Goal: Obtain resource: Download file/media

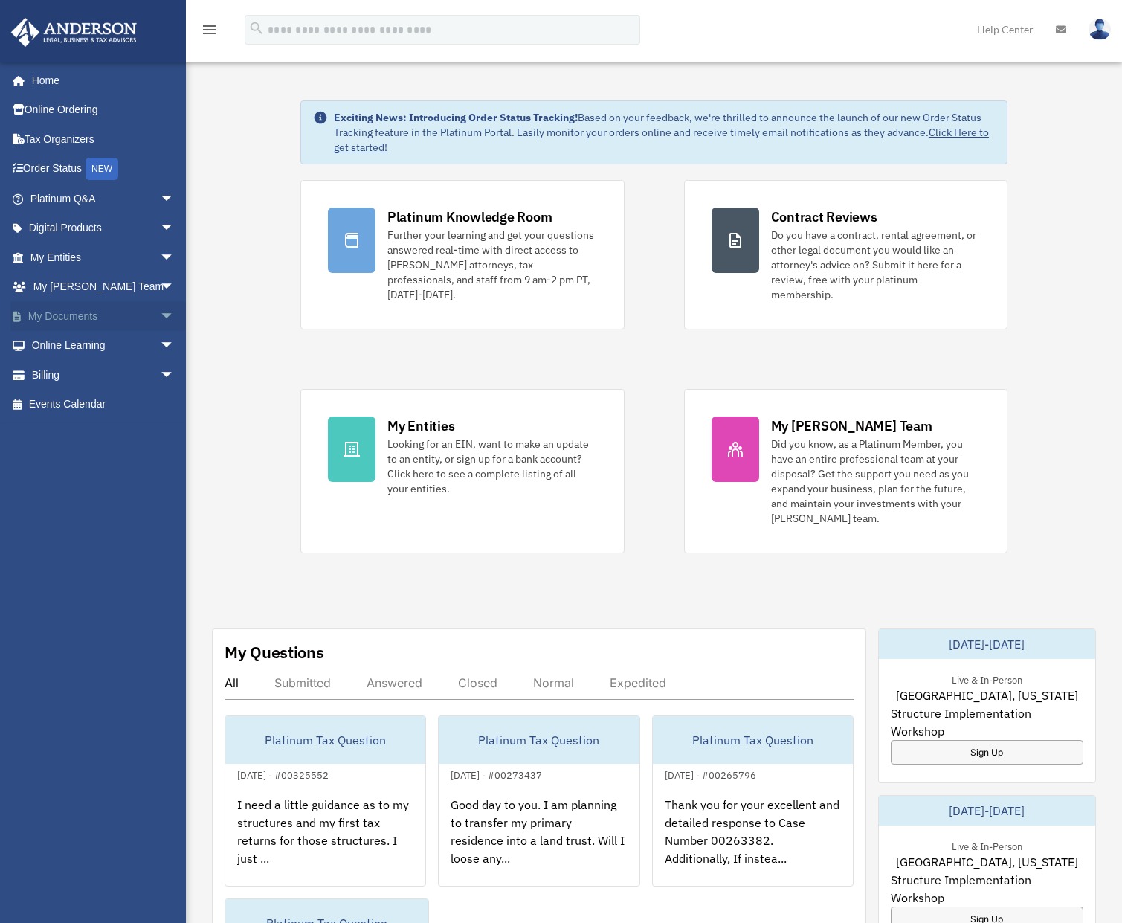
click at [75, 323] on link "My Documents arrow_drop_down" at bounding box center [103, 316] width 187 height 30
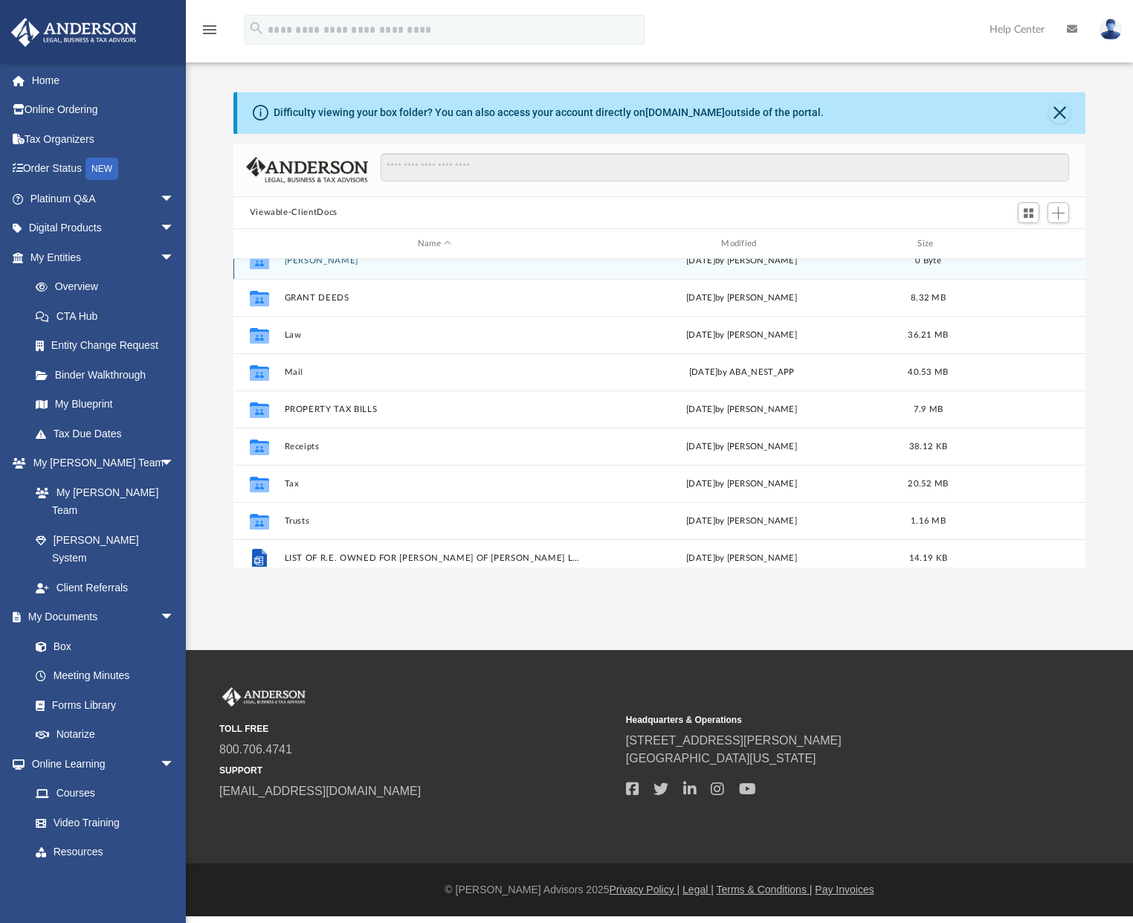
scroll to position [175, 0]
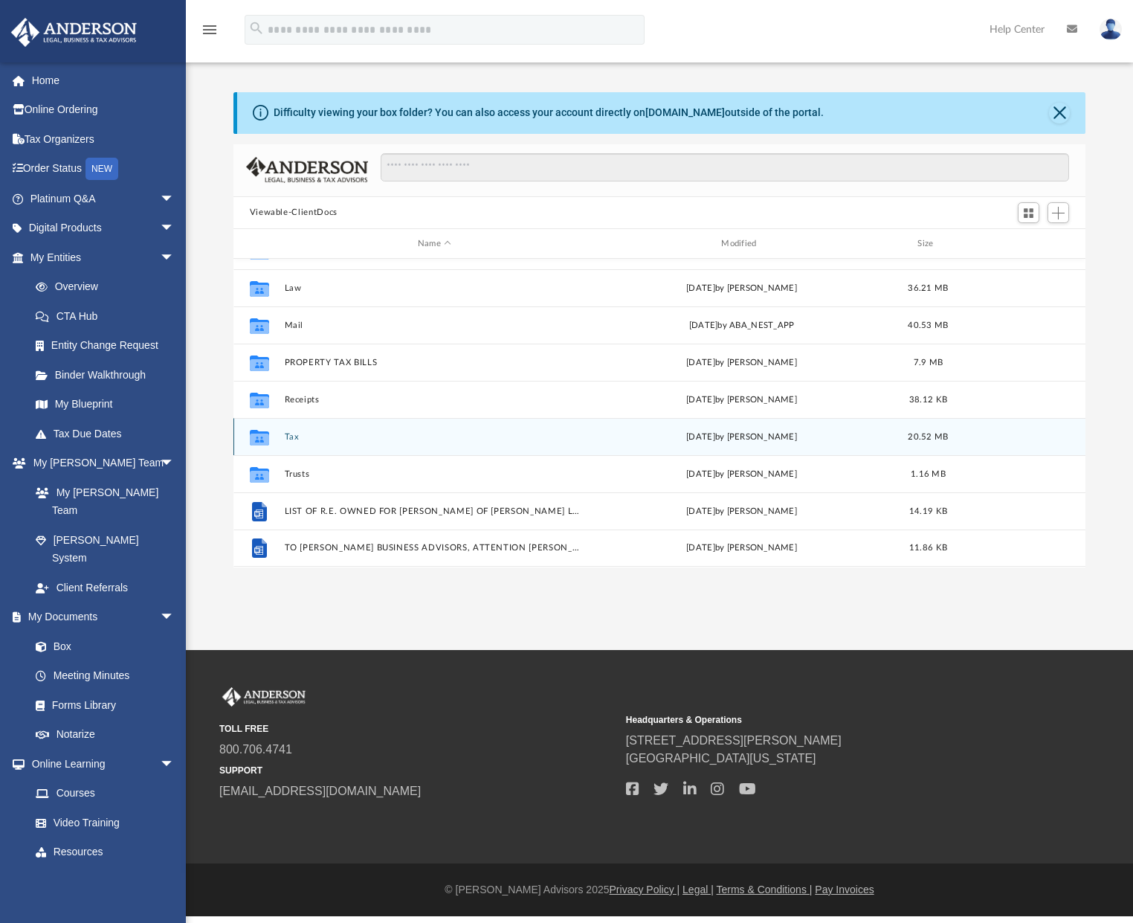
click at [288, 436] on button "Tax" at bounding box center [434, 437] width 300 height 10
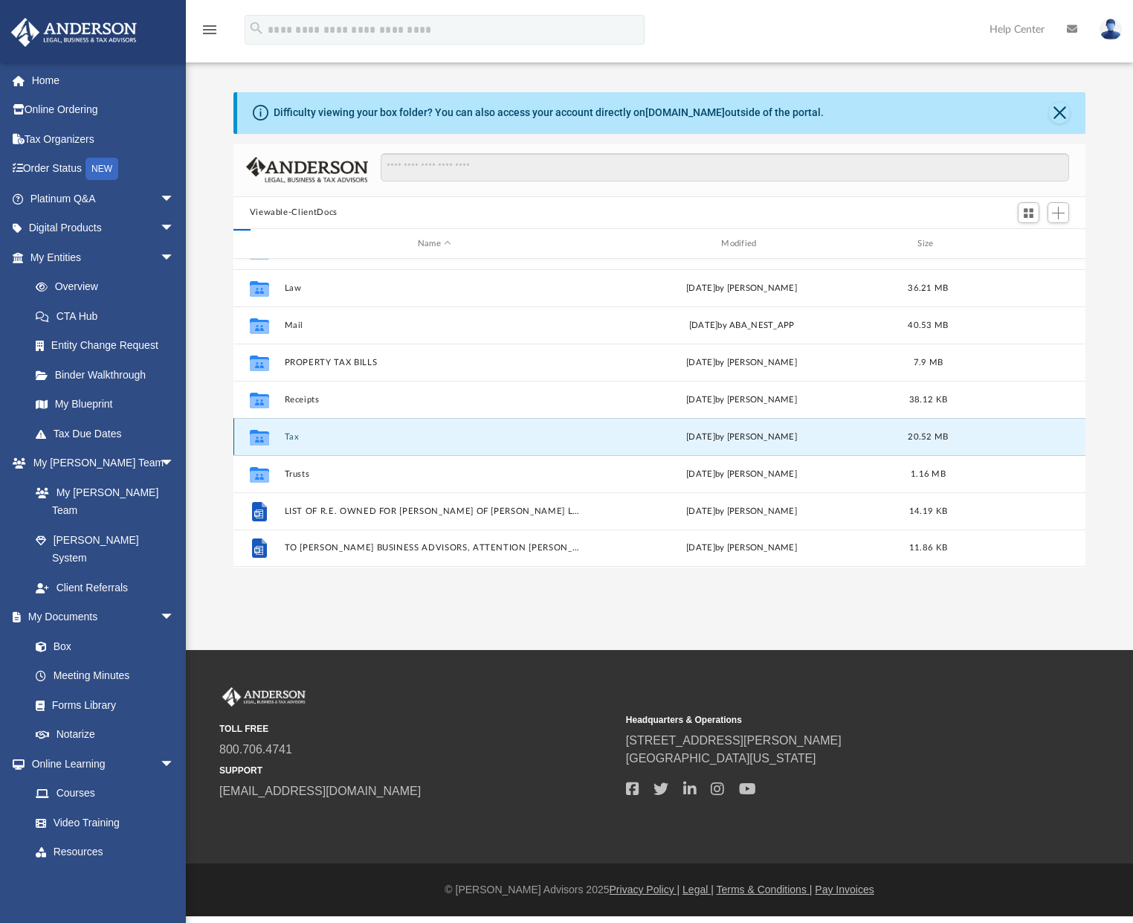
click at [288, 436] on button "Tax" at bounding box center [434, 437] width 300 height 10
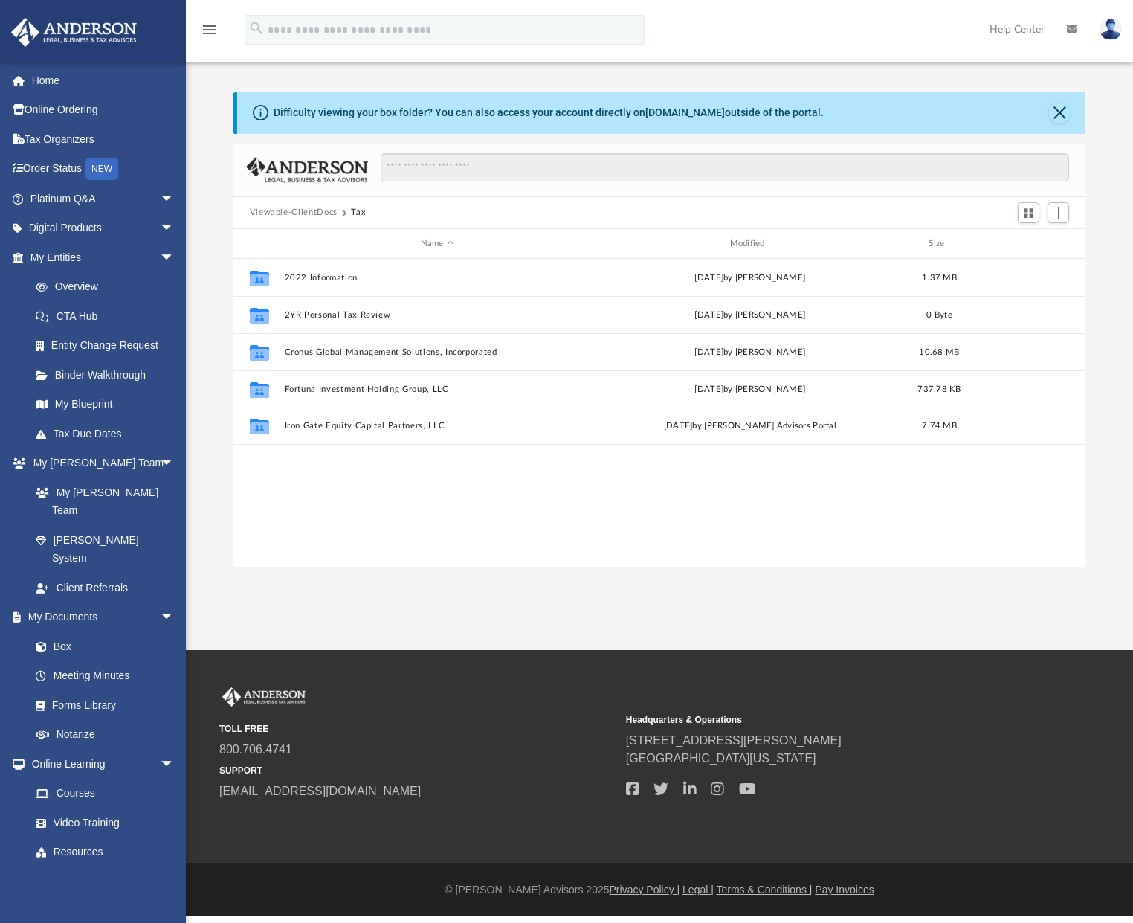
scroll to position [0, 0]
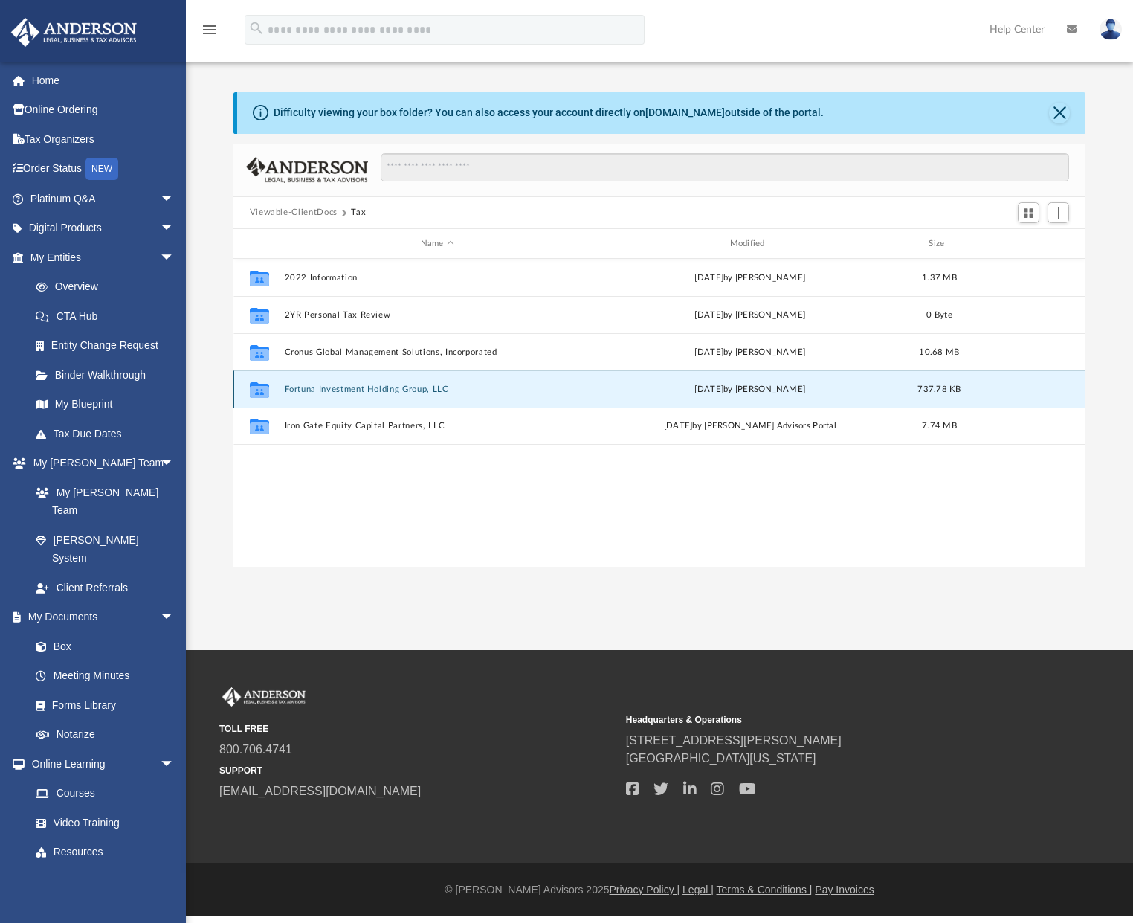
click at [336, 390] on button "Fortuna Investment Holding Group, LLC" at bounding box center [437, 389] width 306 height 10
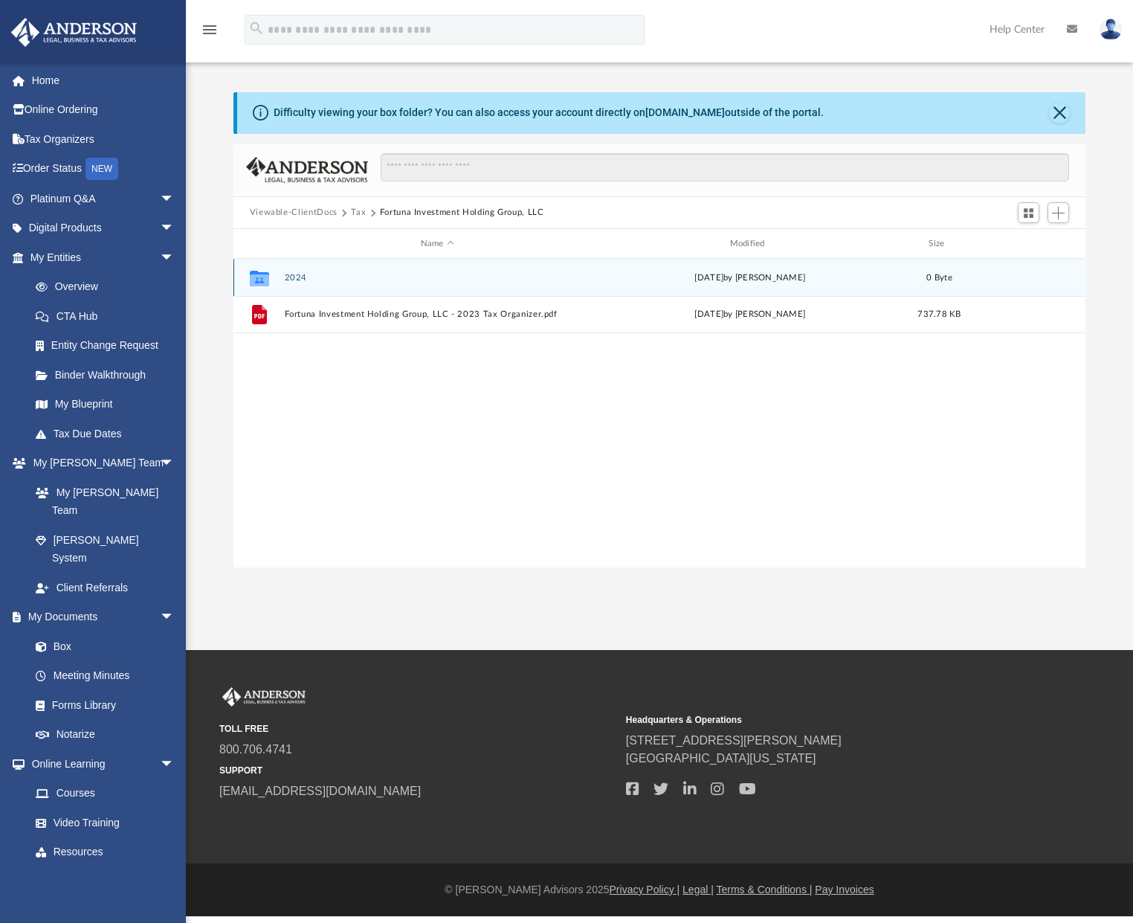
click at [301, 277] on button "2024" at bounding box center [437, 278] width 306 height 10
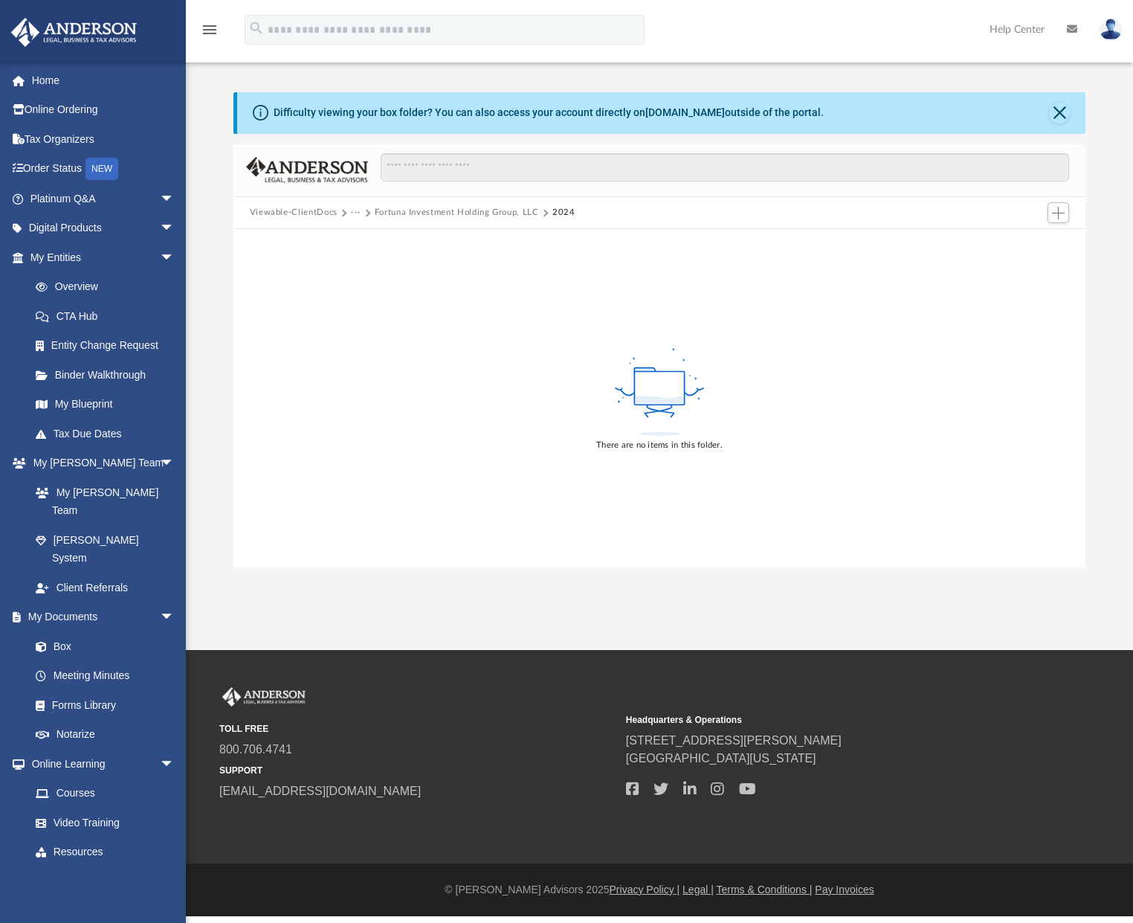
click at [558, 215] on button "2024" at bounding box center [563, 212] width 23 height 13
click at [1059, 113] on button "Close" at bounding box center [1059, 113] width 21 height 21
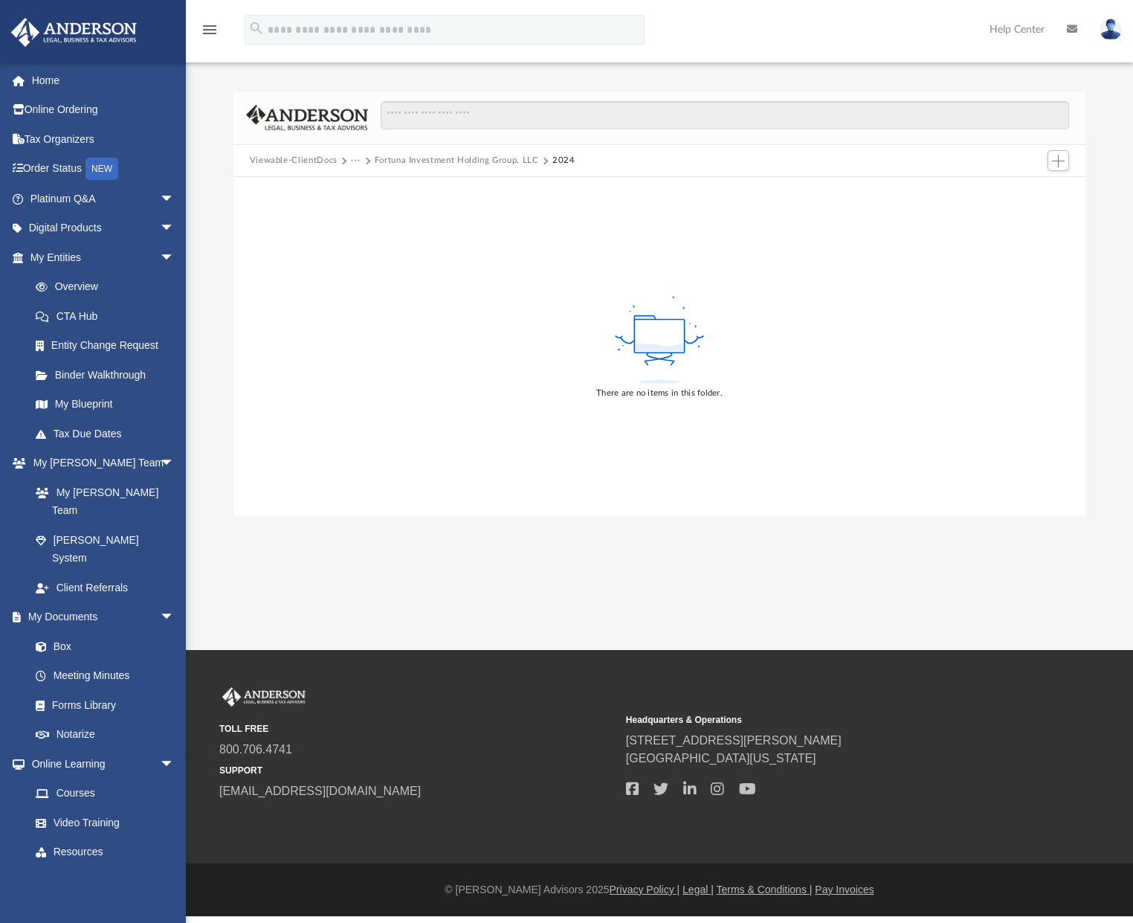
click at [442, 161] on button "Fortuna Investment Holding Group, LLC" at bounding box center [457, 160] width 164 height 13
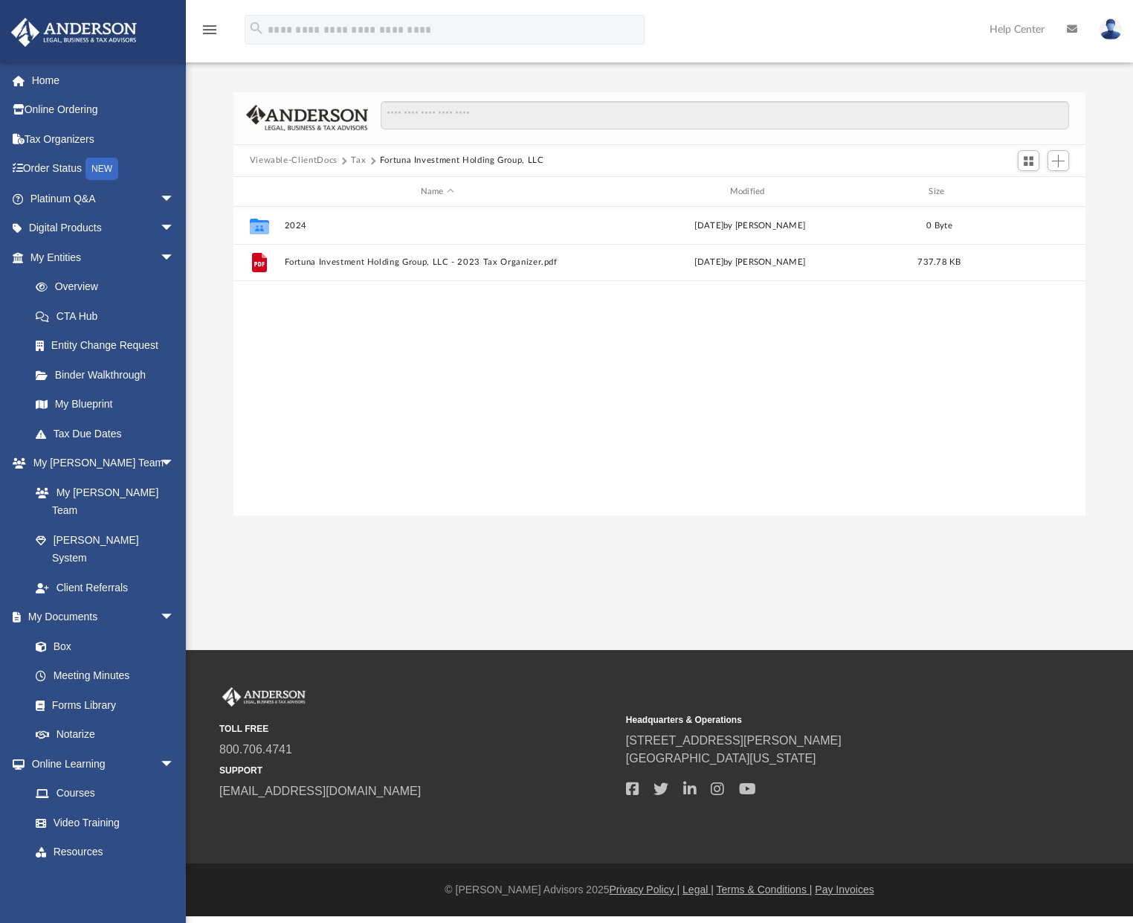
scroll to position [327, 841]
click at [357, 162] on button "Tax" at bounding box center [358, 160] width 15 height 13
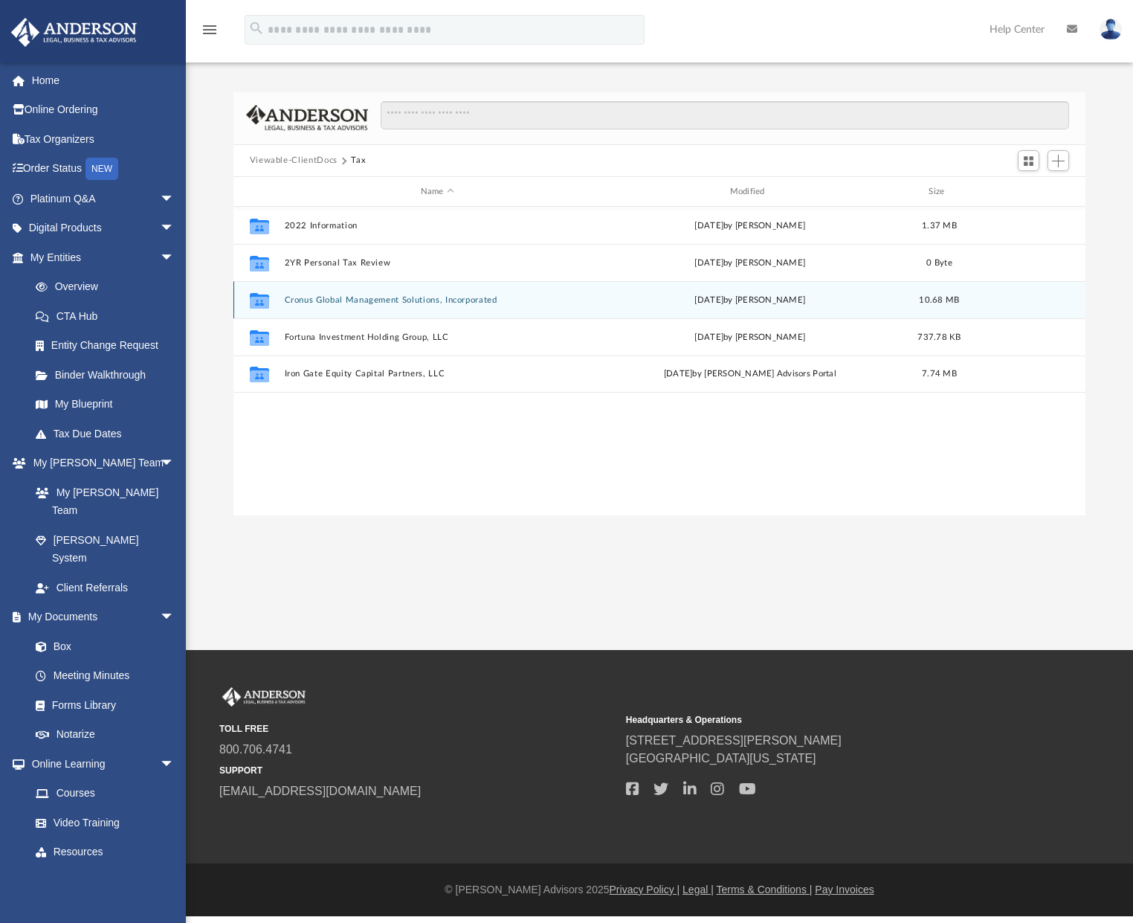
click at [335, 300] on button "Cronus Global Management Solutions, Incorporated" at bounding box center [437, 300] width 306 height 10
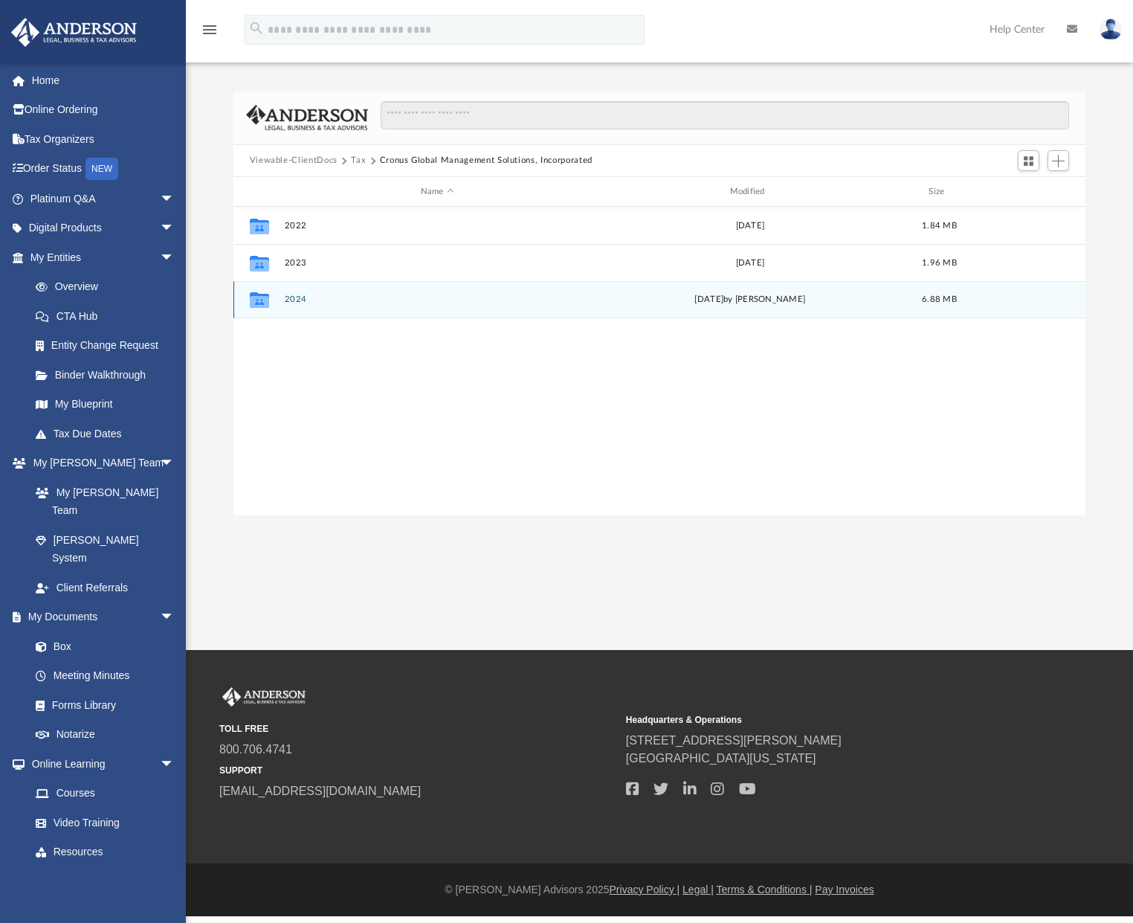
click at [290, 300] on button "2024" at bounding box center [437, 300] width 306 height 10
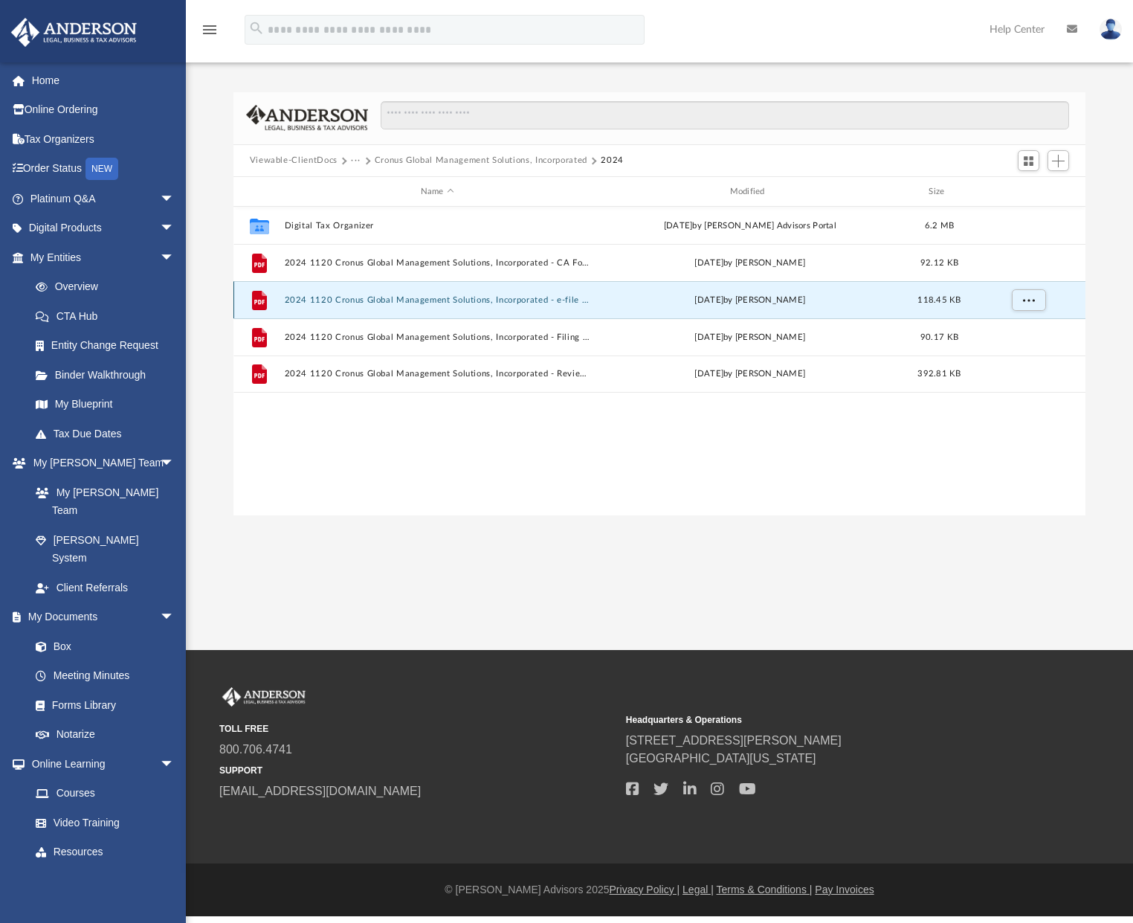
click at [290, 298] on button "2024 1120 Cronus Global Management Solutions, Incorporated - e-file authorizati…" at bounding box center [437, 300] width 306 height 10
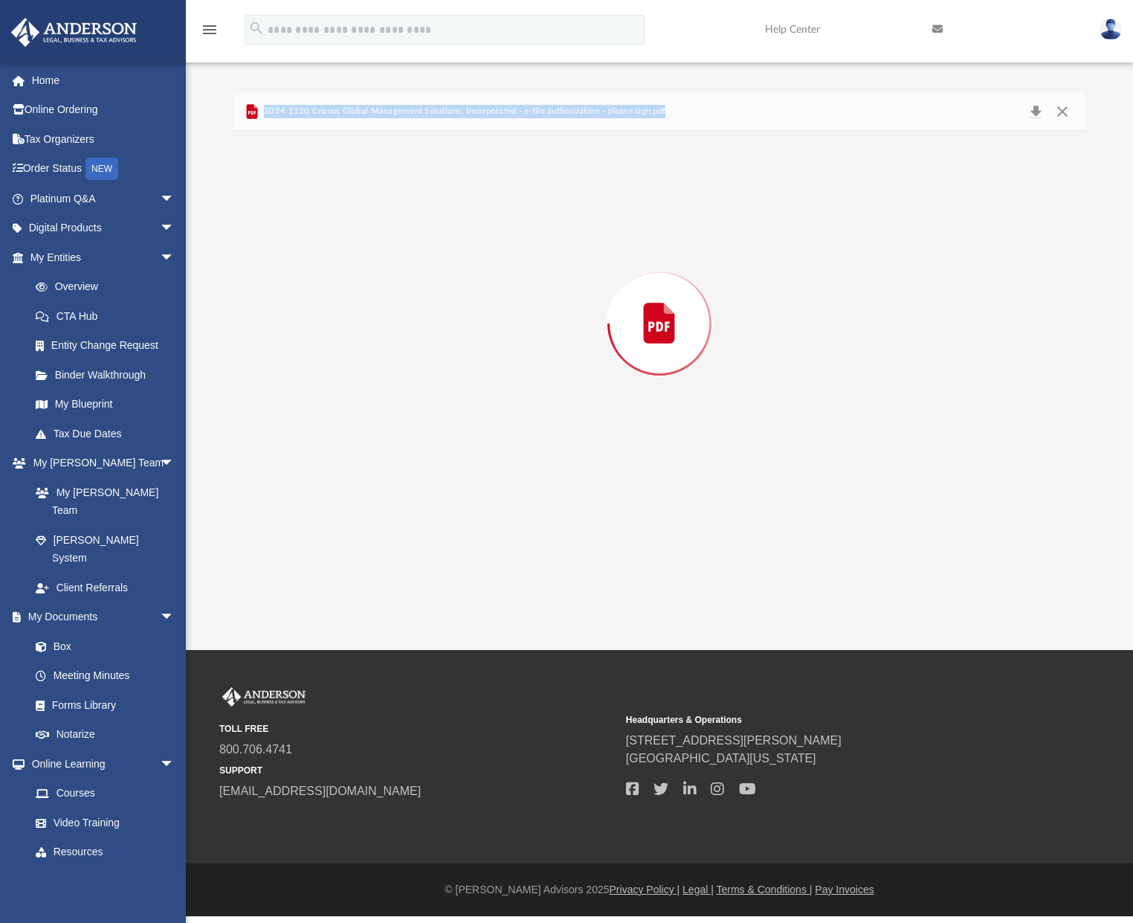
click at [290, 298] on div "Preview" at bounding box center [659, 323] width 853 height 384
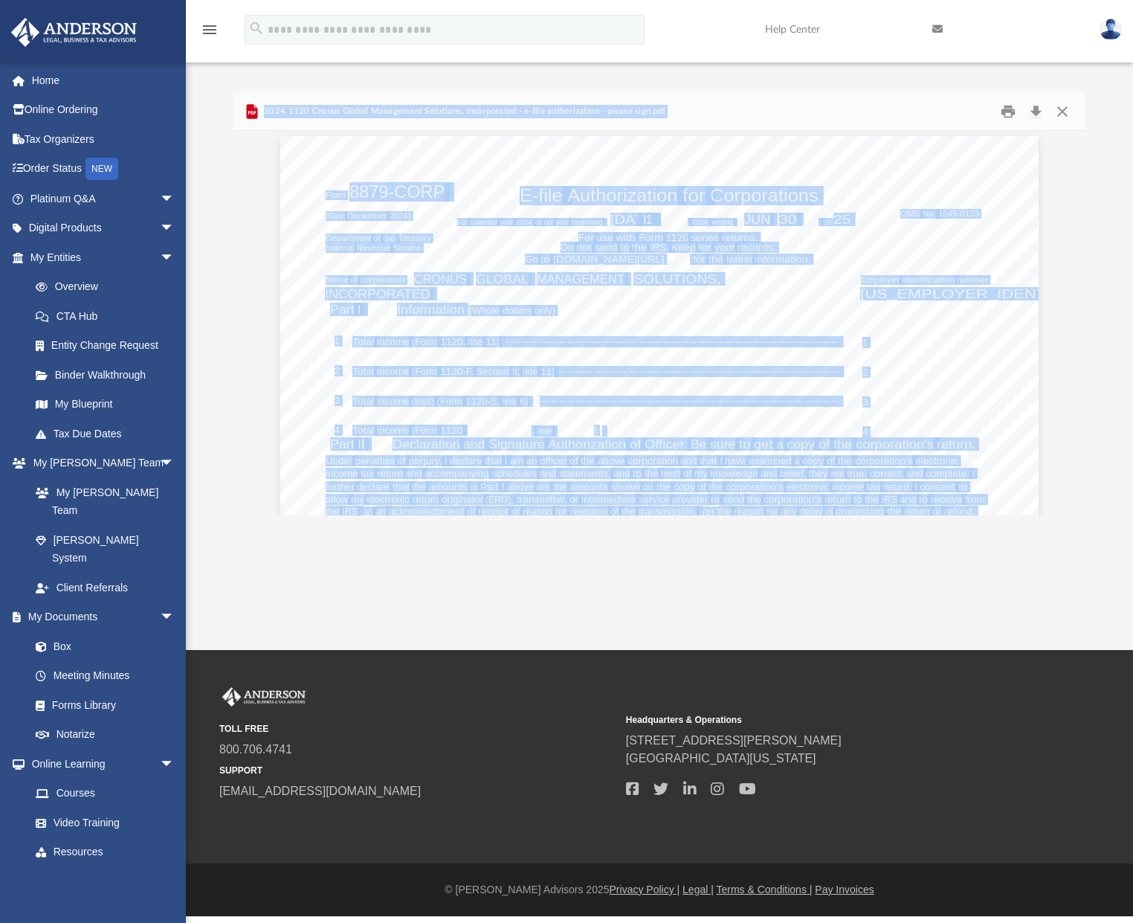
scroll to position [0, 0]
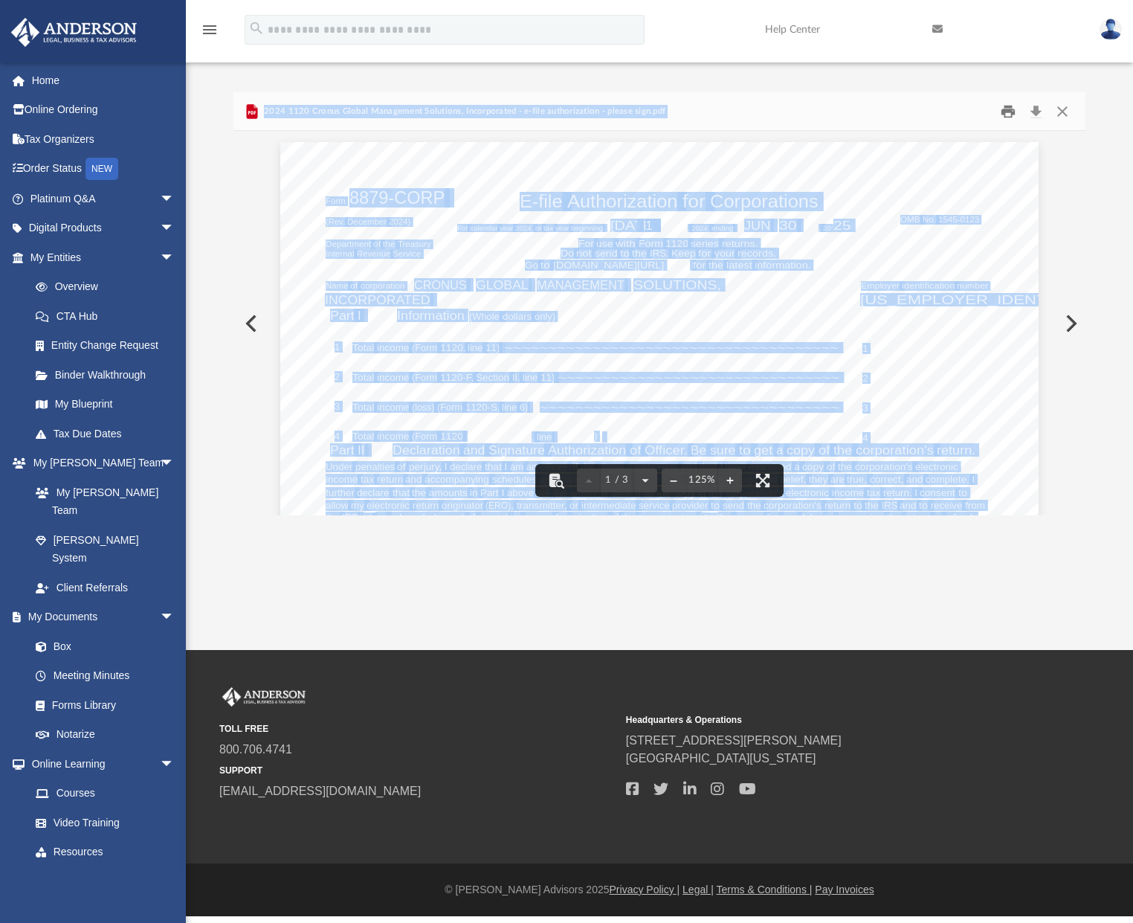
click at [1008, 111] on button "Print" at bounding box center [1008, 111] width 30 height 23
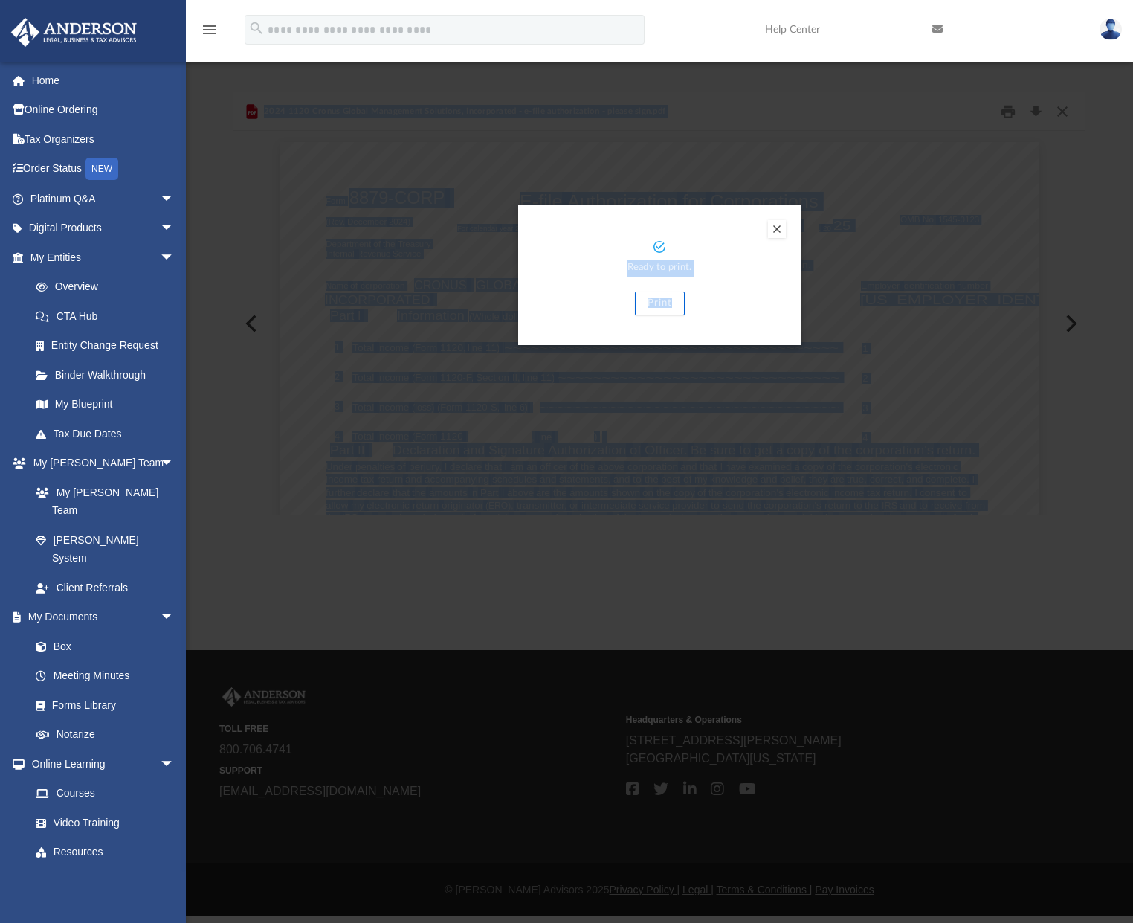
click at [658, 300] on button "Print" at bounding box center [660, 303] width 50 height 24
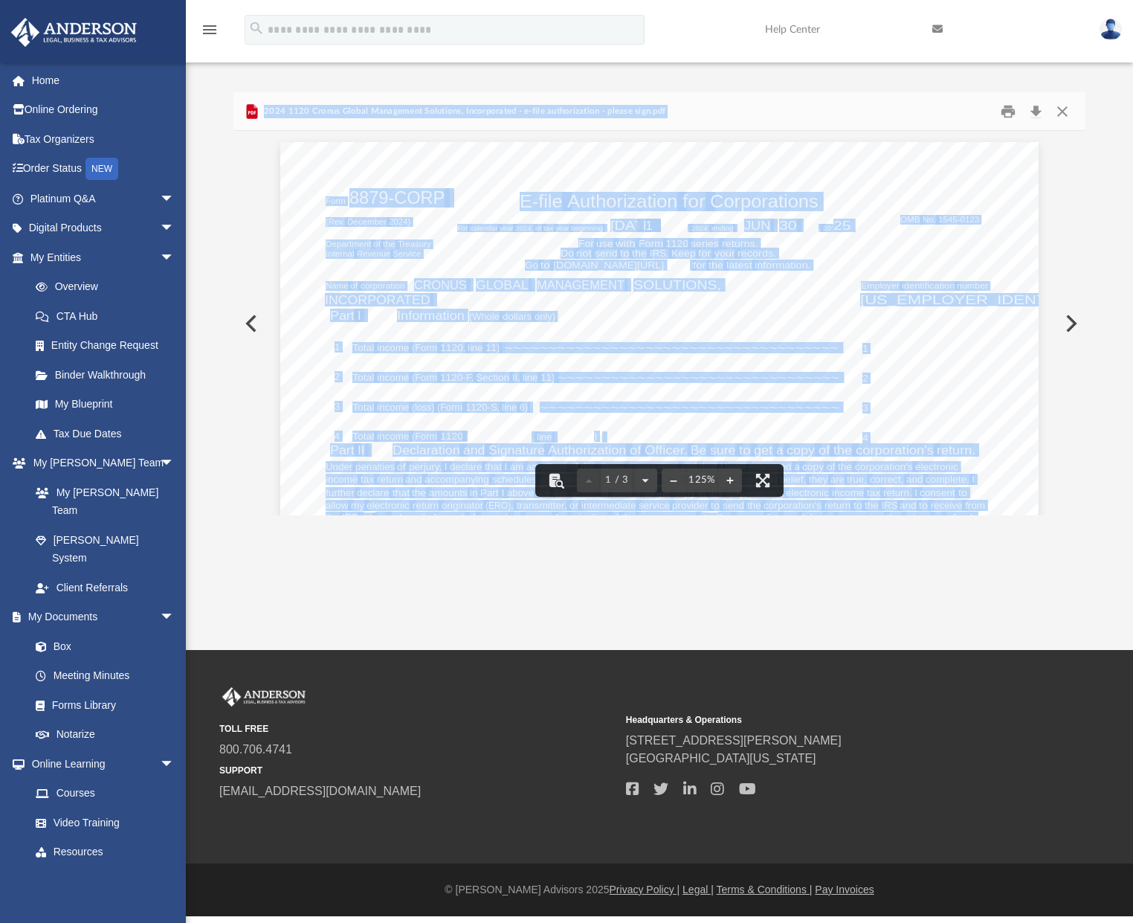
click at [255, 320] on button "Preview" at bounding box center [249, 324] width 33 height 42
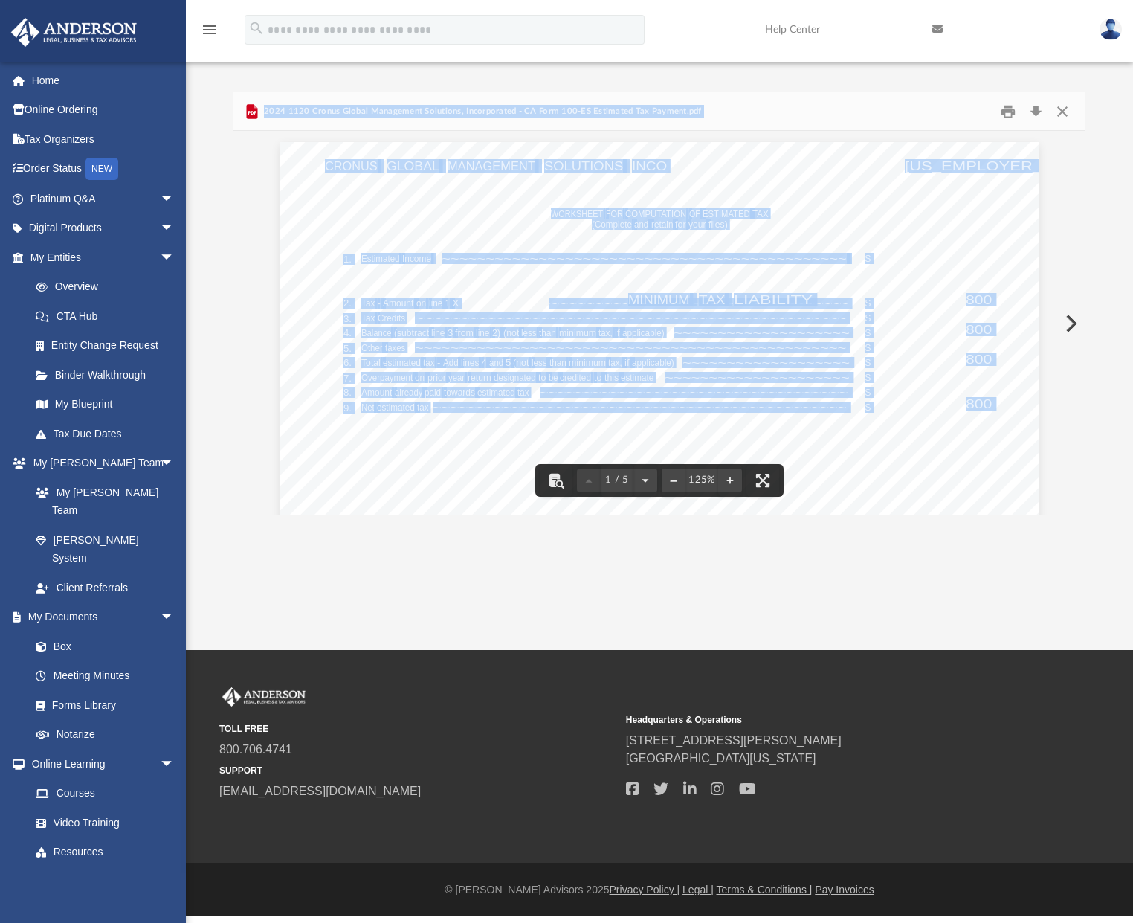
click at [1069, 323] on button "Preview" at bounding box center [1069, 324] width 33 height 42
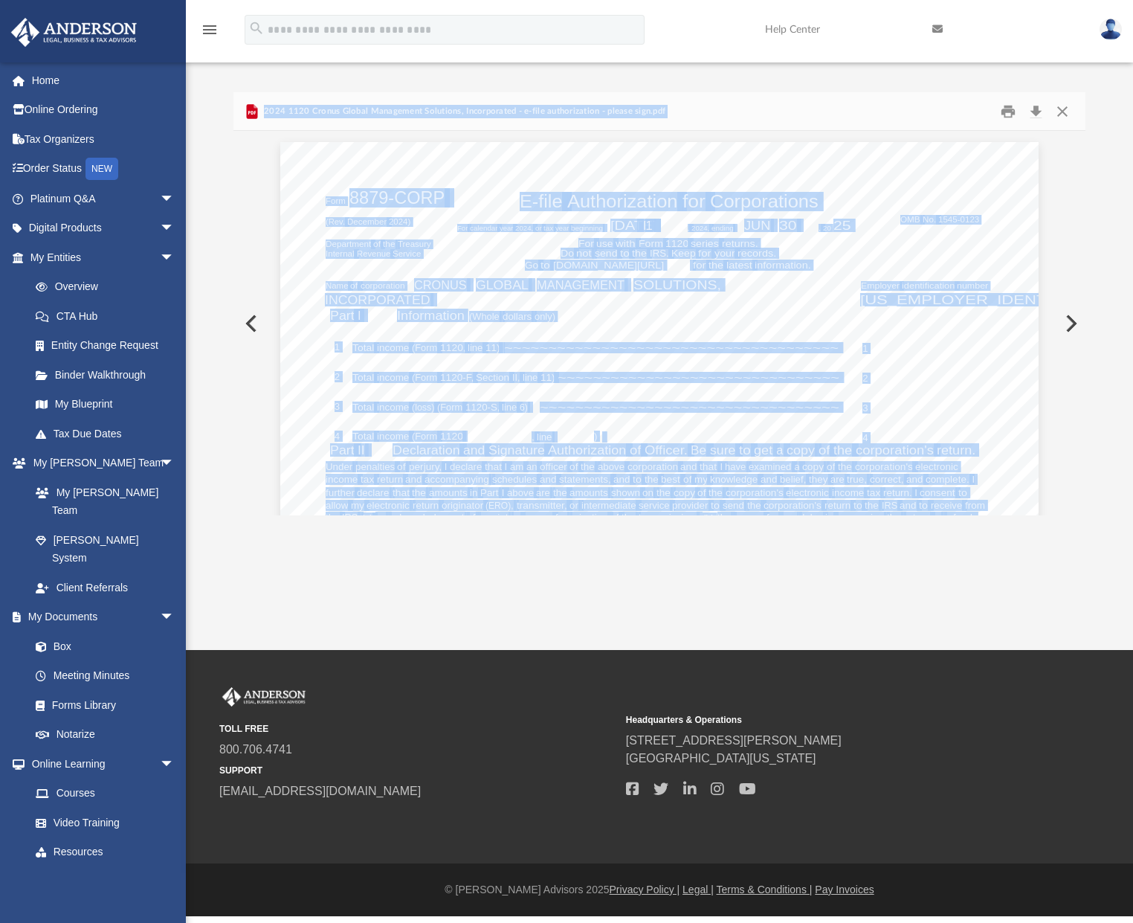
click at [1068, 319] on button "Preview" at bounding box center [1069, 324] width 33 height 42
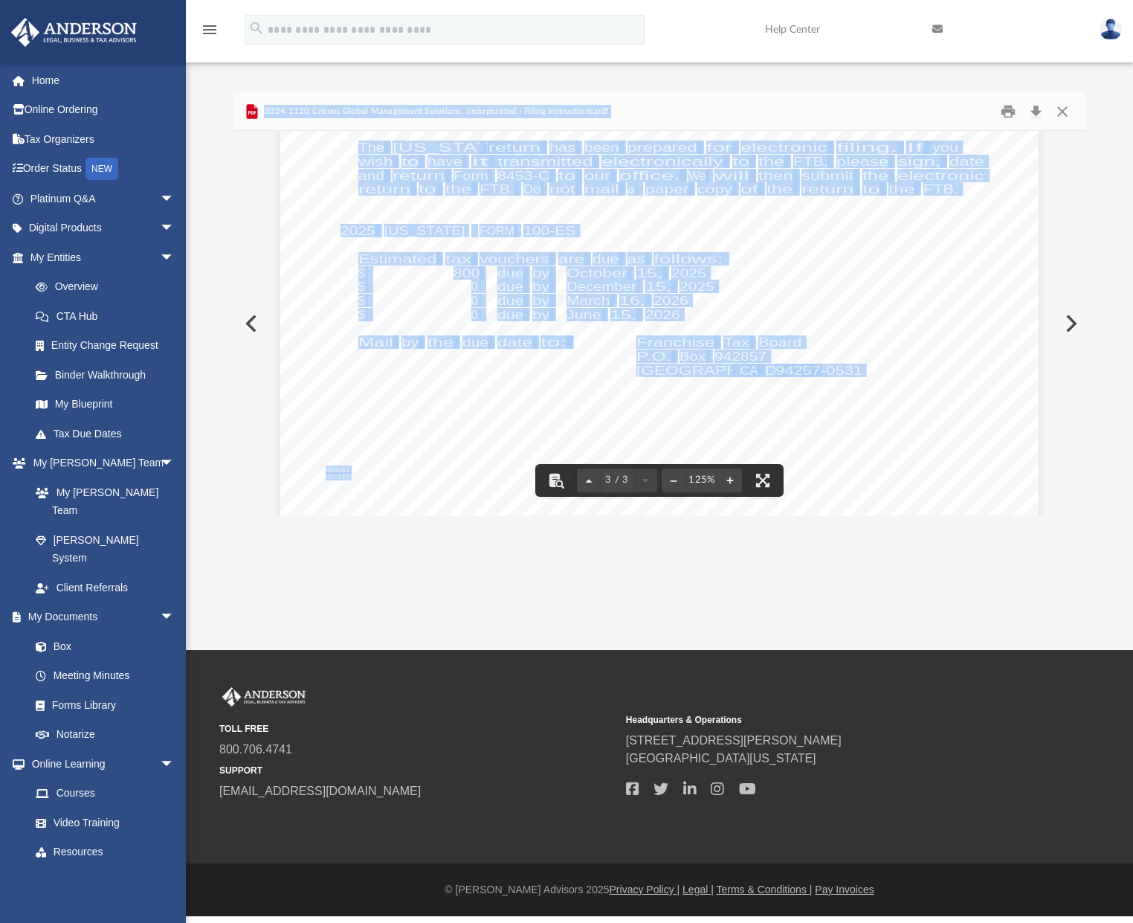
scroll to position [2627, 0]
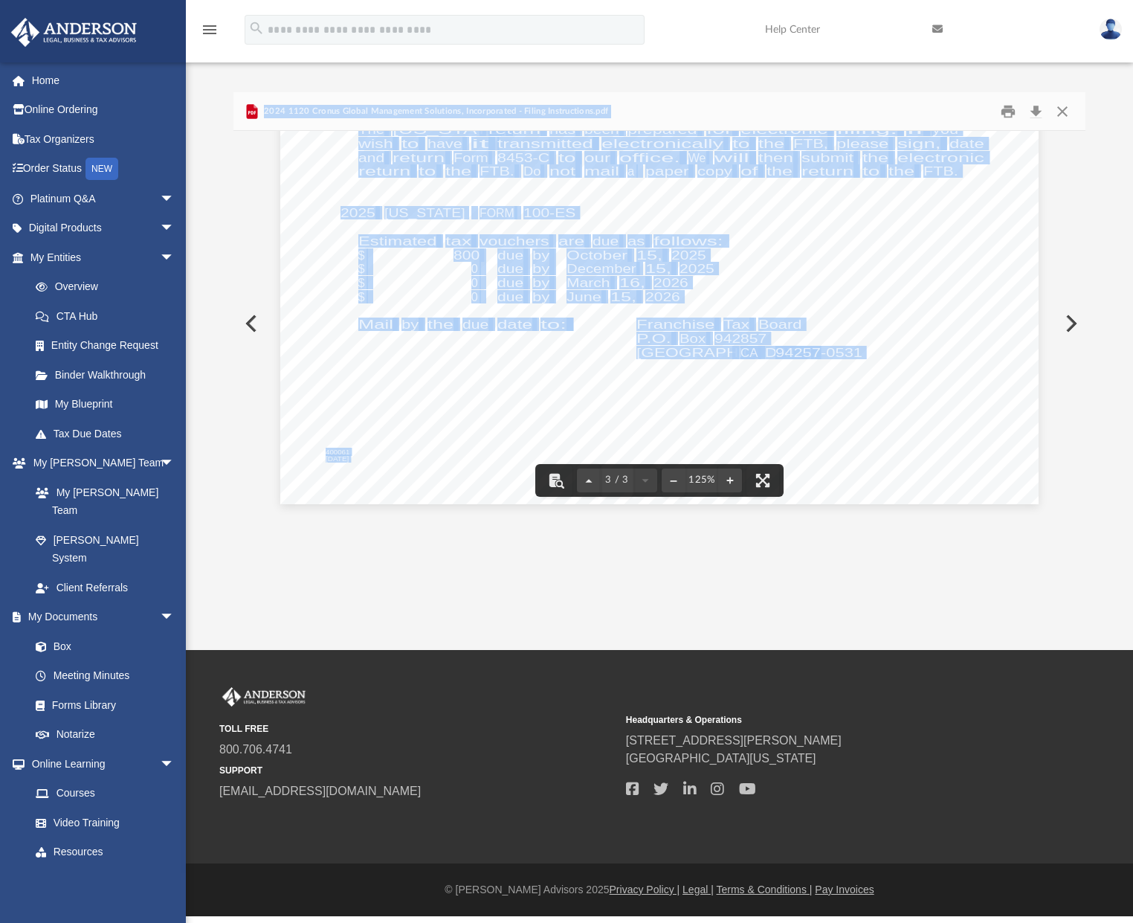
click at [1067, 323] on button "Preview" at bounding box center [1069, 324] width 33 height 42
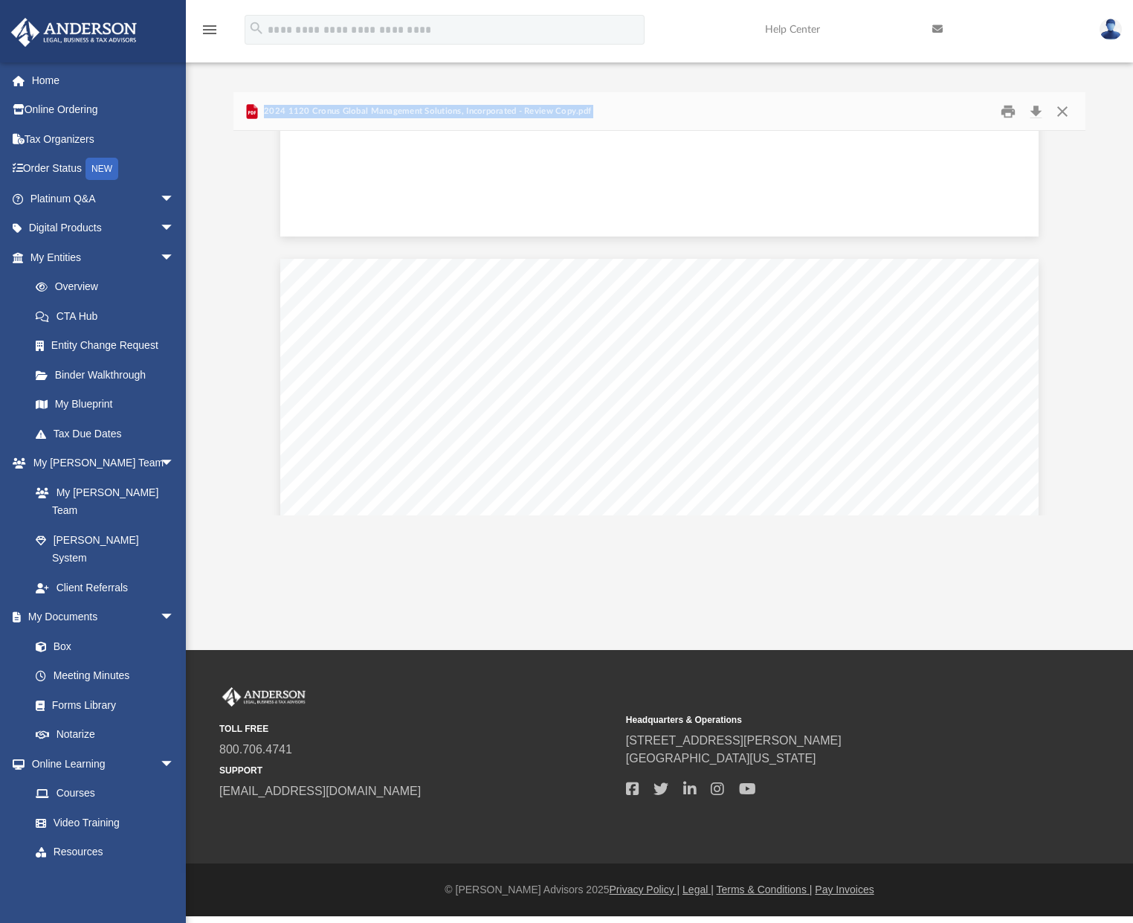
scroll to position [0, 0]
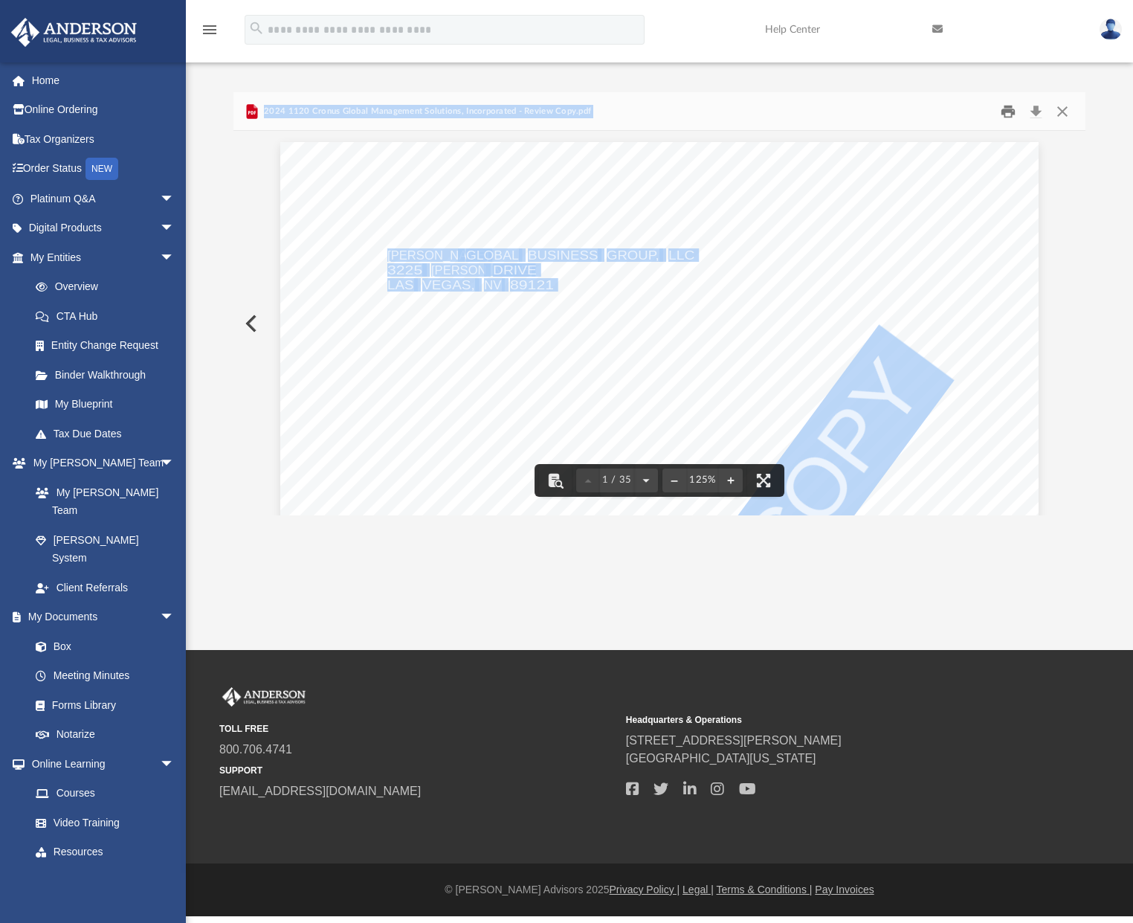
click at [1009, 109] on button "Print" at bounding box center [1008, 111] width 30 height 23
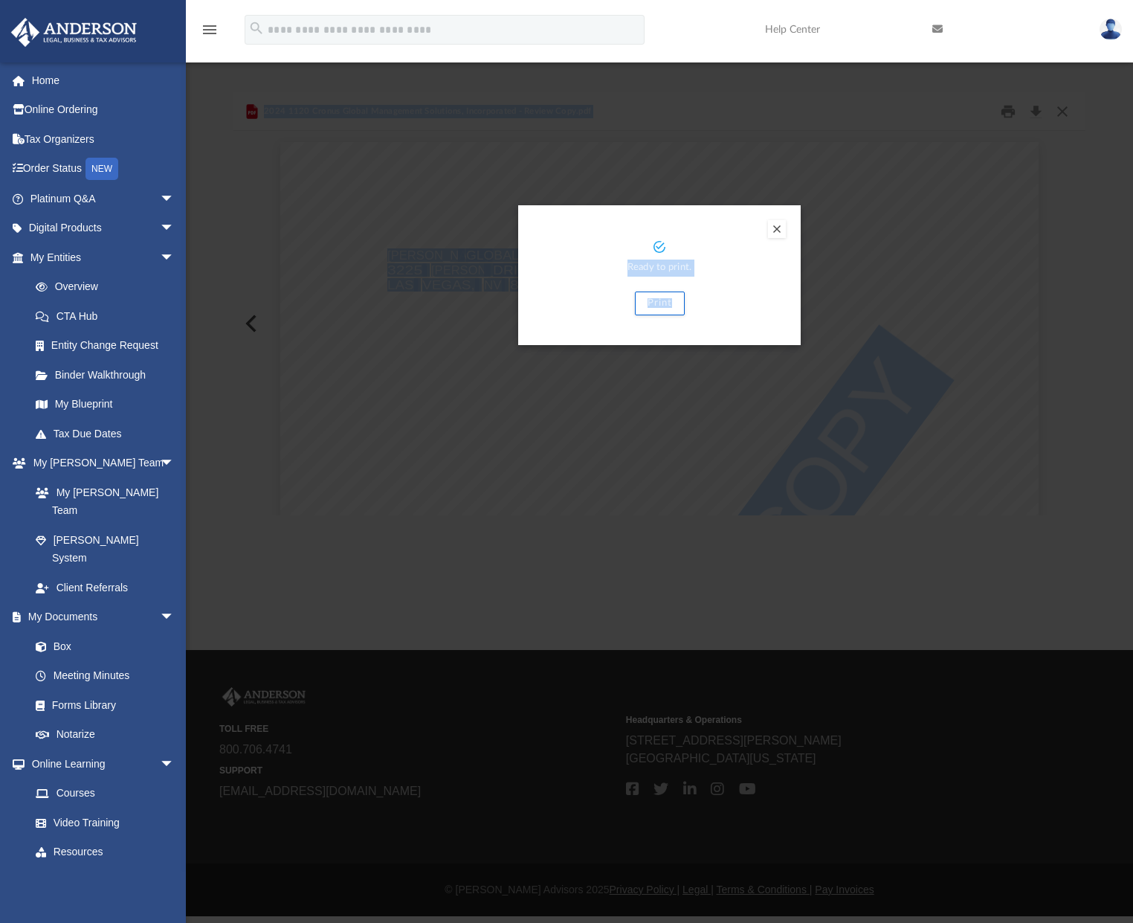
click at [778, 226] on button "Preview" at bounding box center [777, 229] width 18 height 18
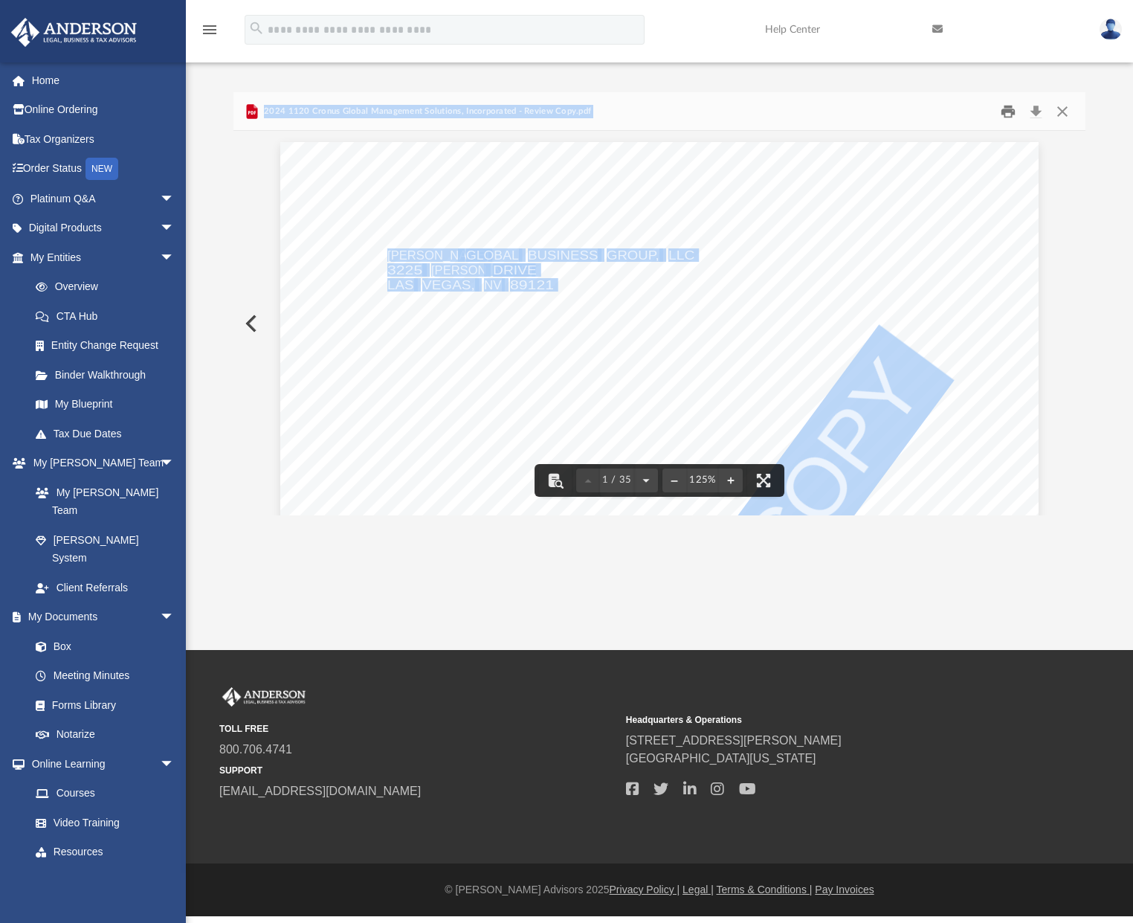
click at [1007, 112] on button "Print" at bounding box center [1008, 111] width 30 height 23
click at [1062, 112] on button "Close" at bounding box center [1062, 111] width 27 height 23
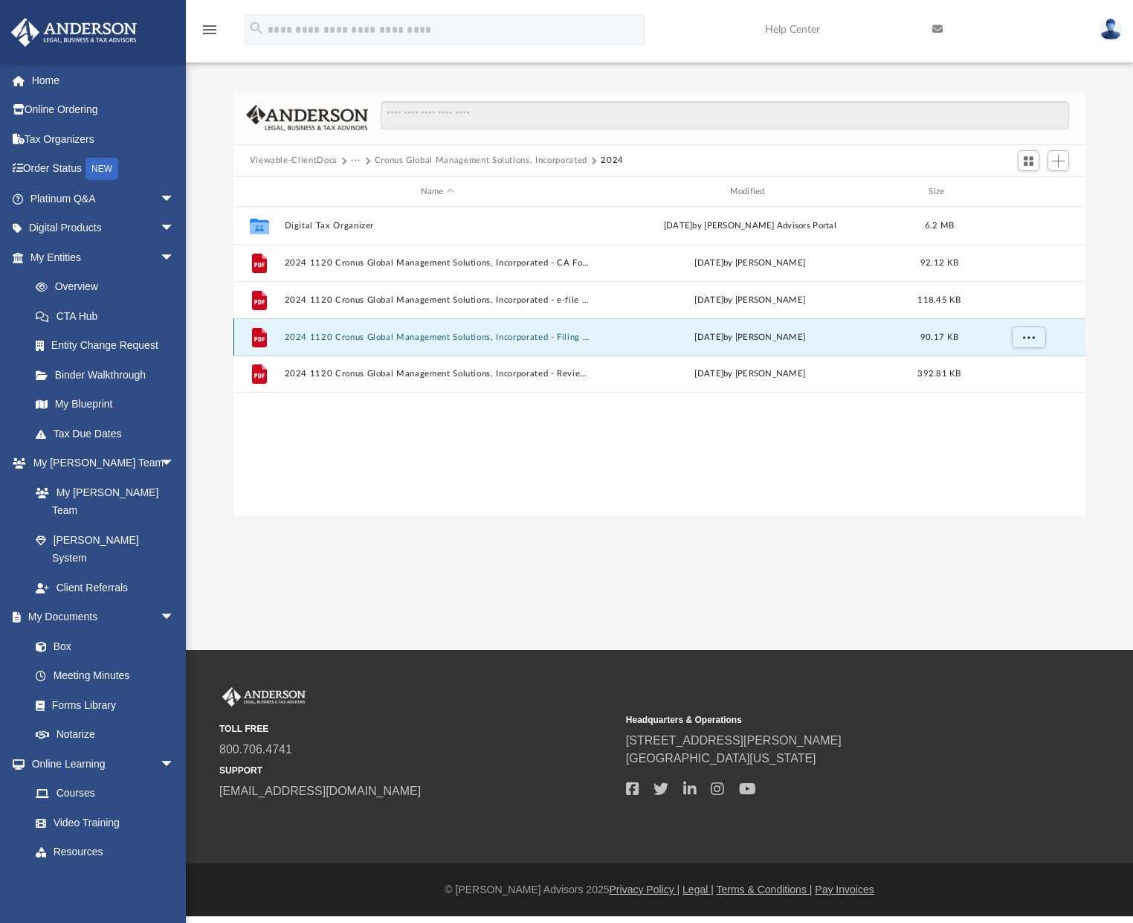
click at [413, 341] on button "2024 1120 Cronus Global Management Solutions, Incorporated - Filing Instruction…" at bounding box center [437, 337] width 306 height 10
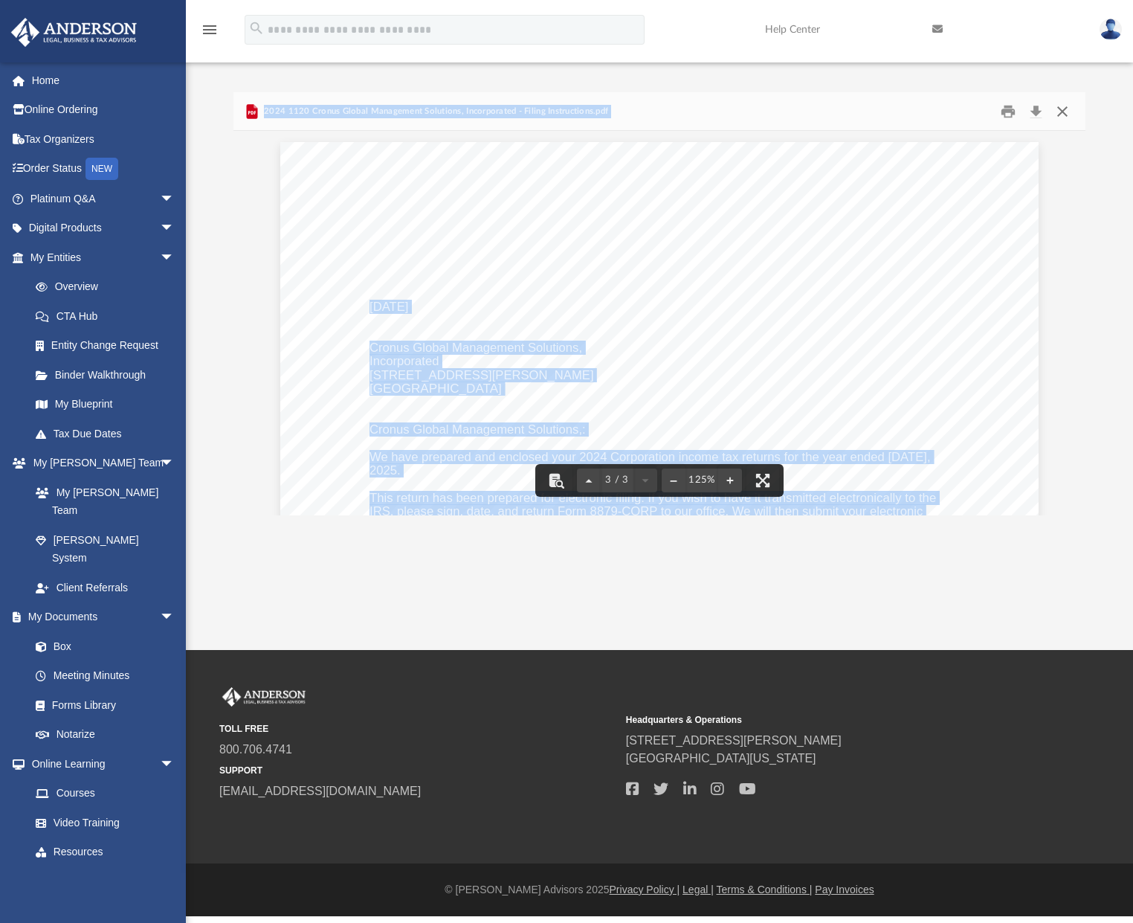
drag, startPoint x: 1081, startPoint y: 406, endPoint x: 1064, endPoint y: 112, distance: 294.9
click at [1064, 112] on button "Close" at bounding box center [1062, 111] width 27 height 23
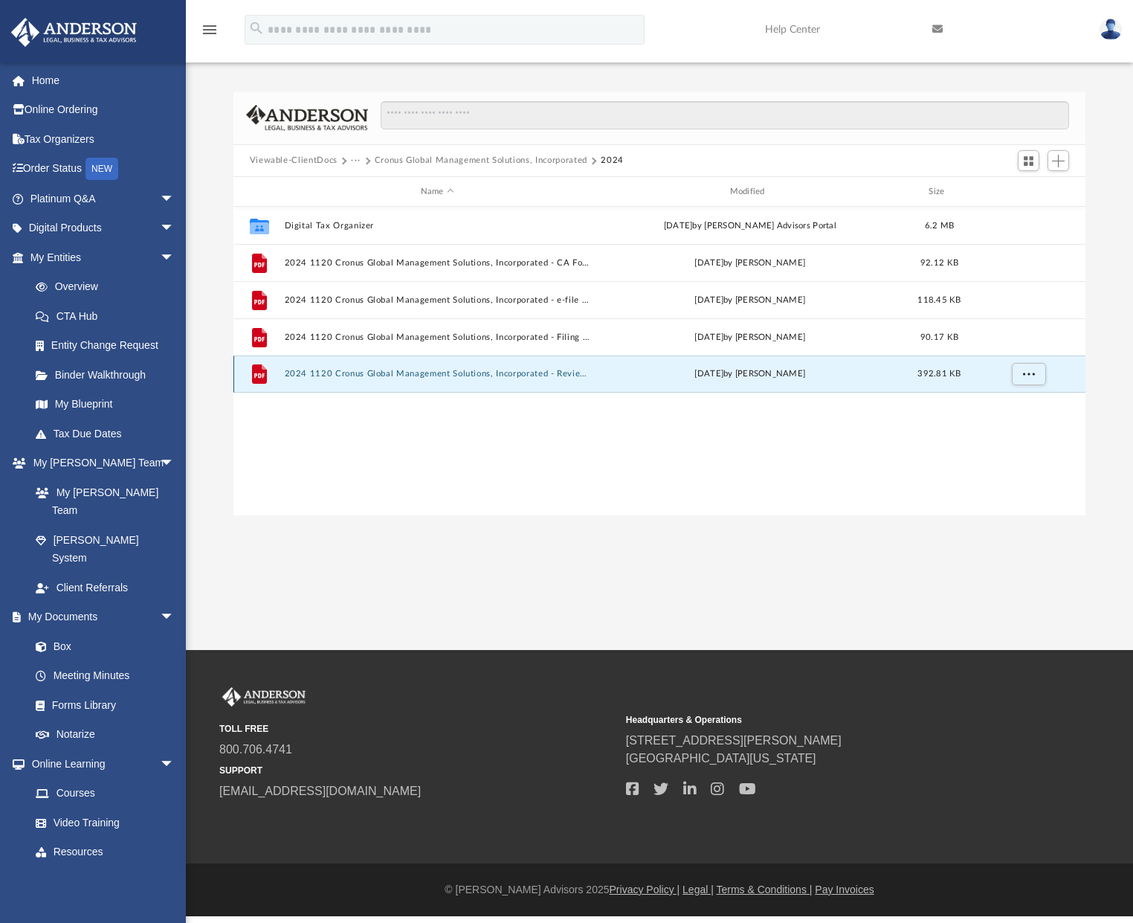
click at [494, 369] on button "2024 1120 Cronus Global Management Solutions, Incorporated - Review Copy.pdf" at bounding box center [437, 374] width 306 height 10
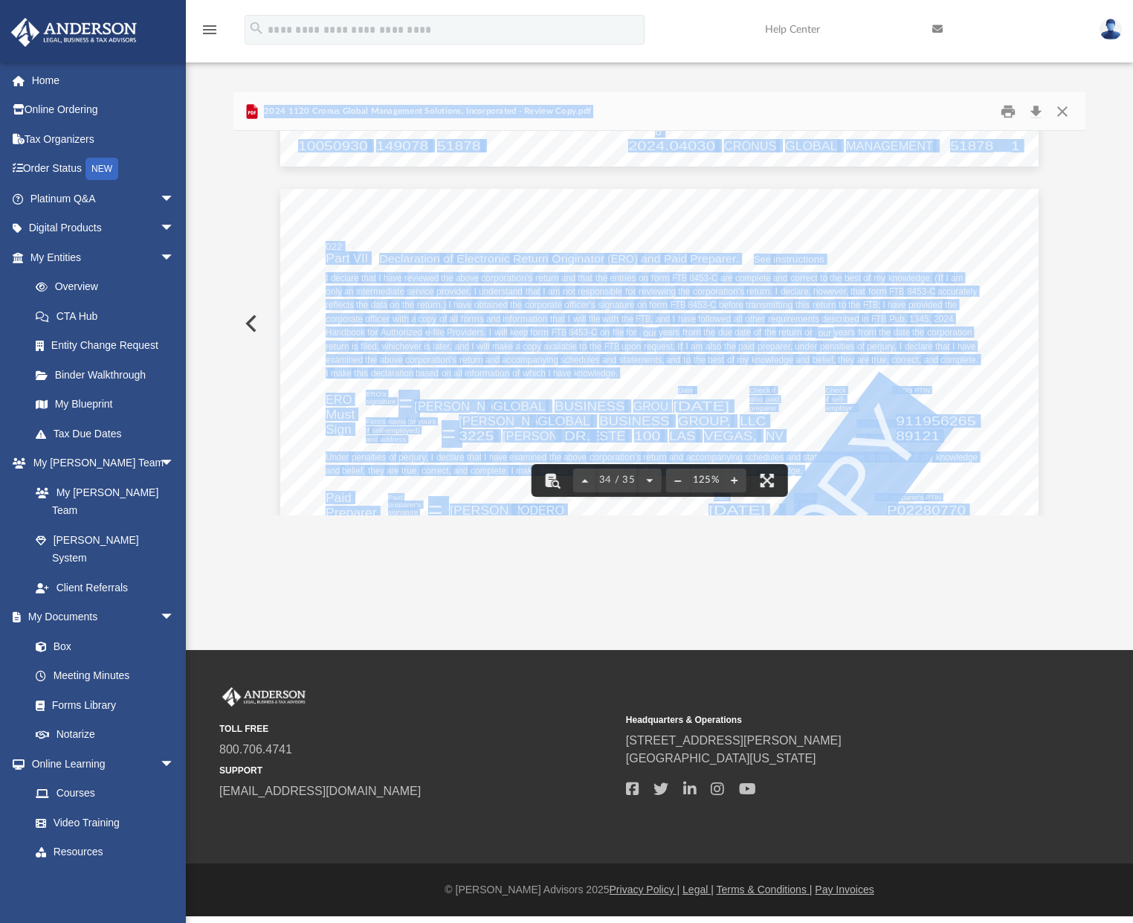
scroll to position [32399, 0]
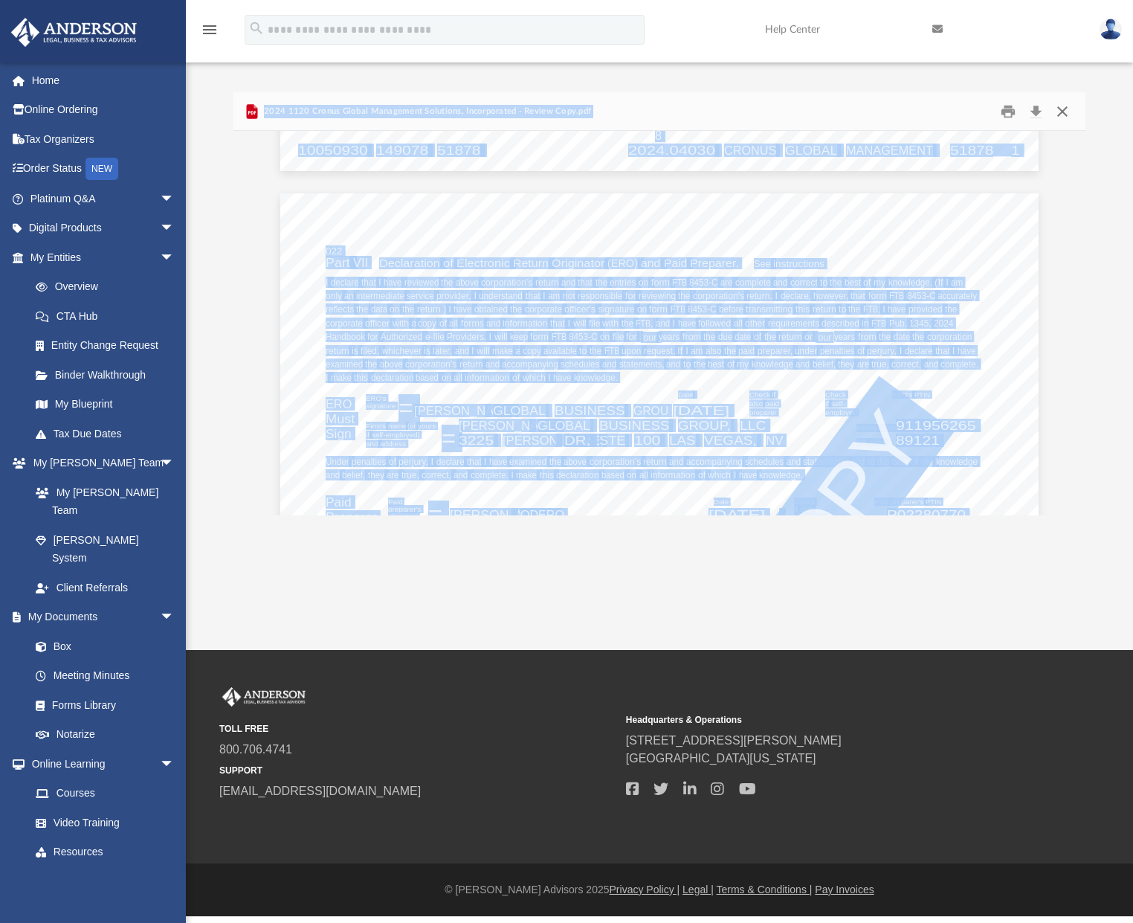
click at [1063, 112] on button "Close" at bounding box center [1062, 111] width 27 height 23
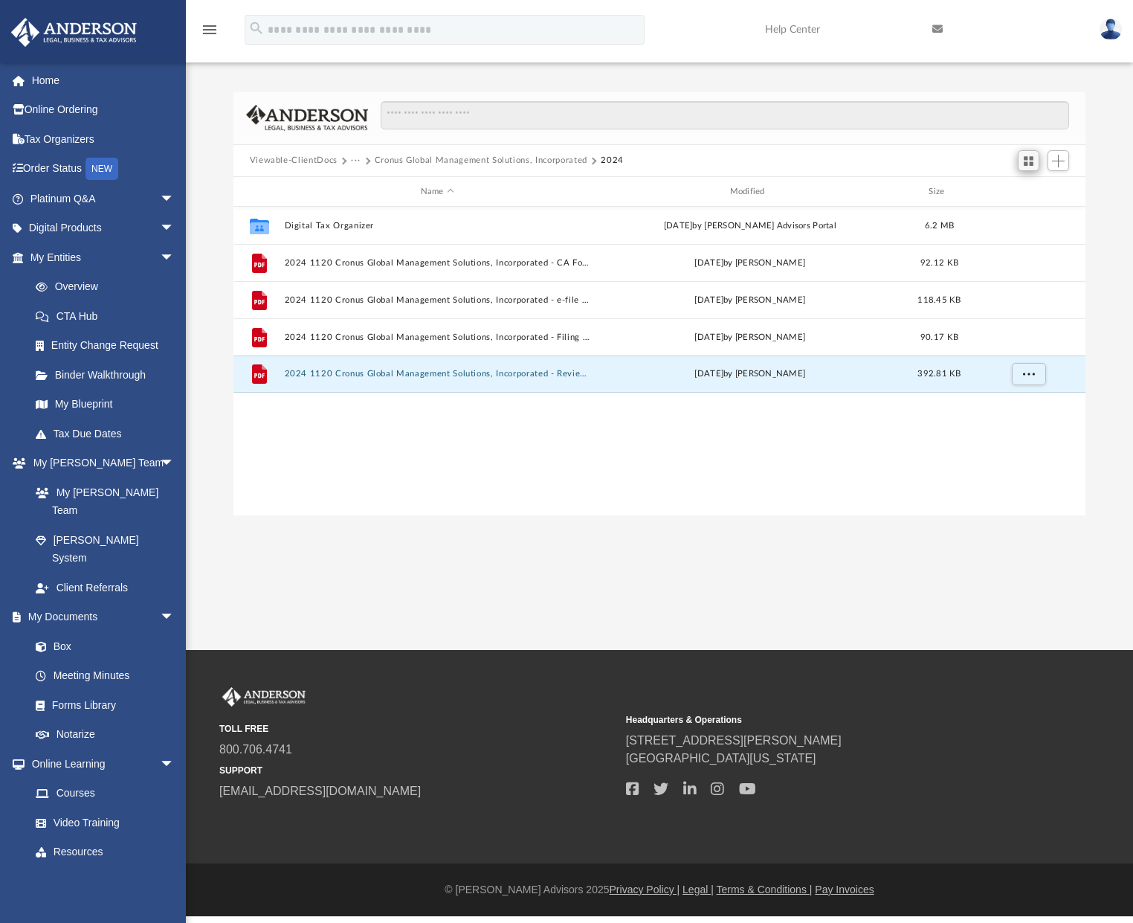
scroll to position [327, 841]
click at [1022, 161] on span "Switch to Grid View" at bounding box center [1028, 161] width 13 height 13
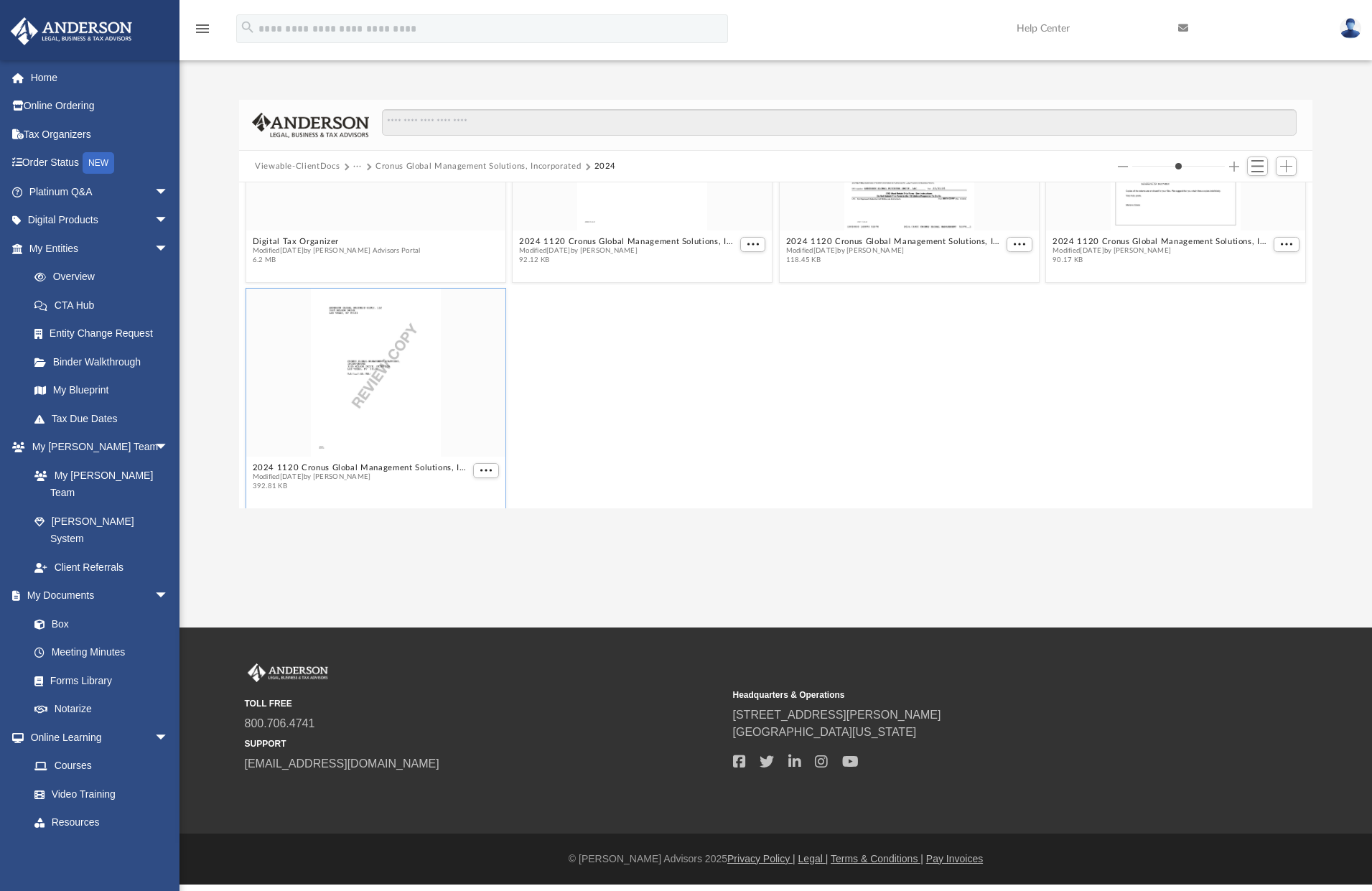
scroll to position [133, 0]
click at [546, 165] on button "Cronus Global Management Solutions, Incorporated" at bounding box center [478, 166] width 206 height 13
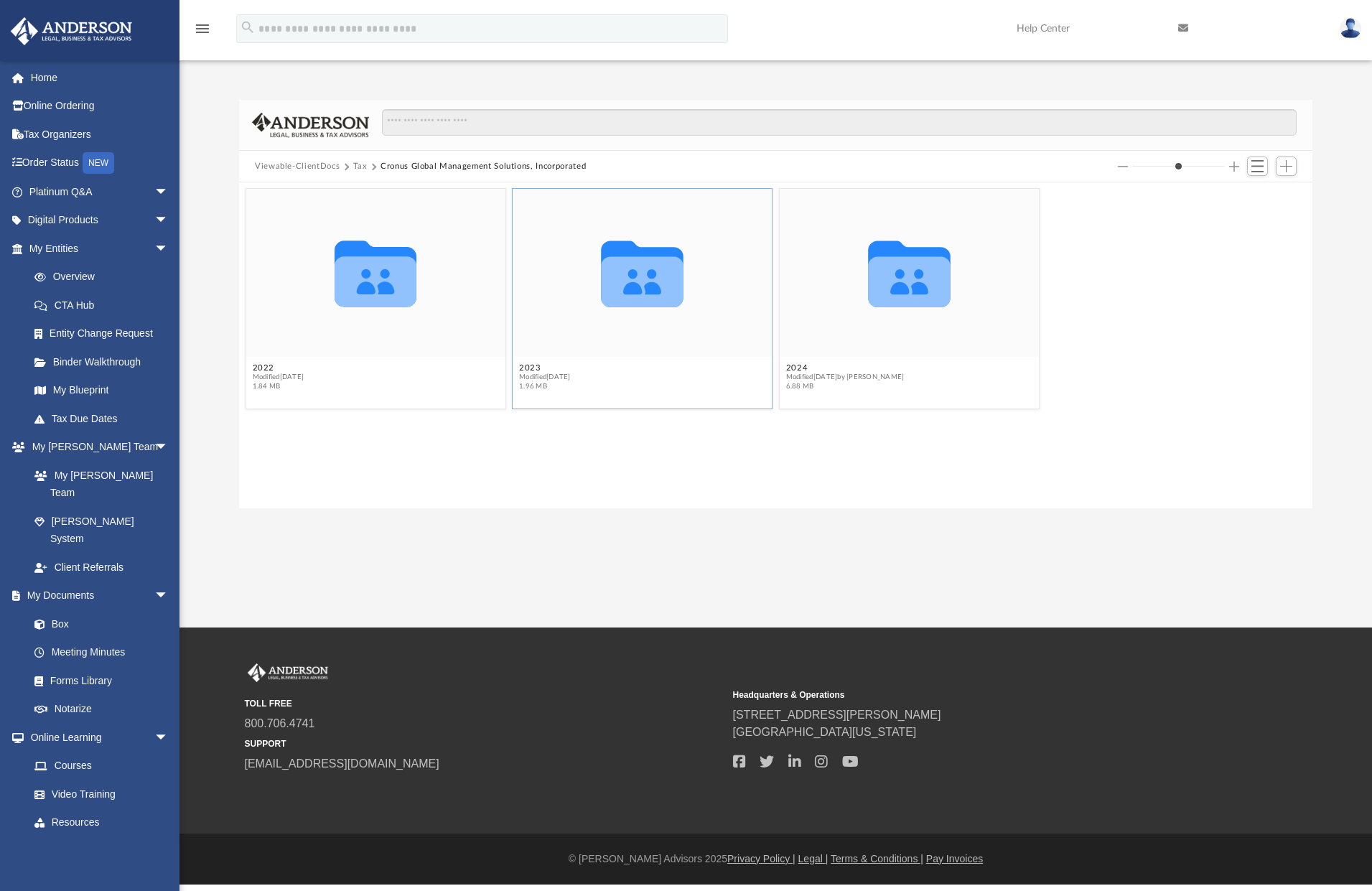
click at [601, 345] on div "Collaborated Folder" at bounding box center [642, 272] width 259 height 169
click at [642, 288] on icon "grid" at bounding box center [642, 282] width 82 height 50
click at [916, 273] on icon "grid" at bounding box center [909, 274] width 82 height 66
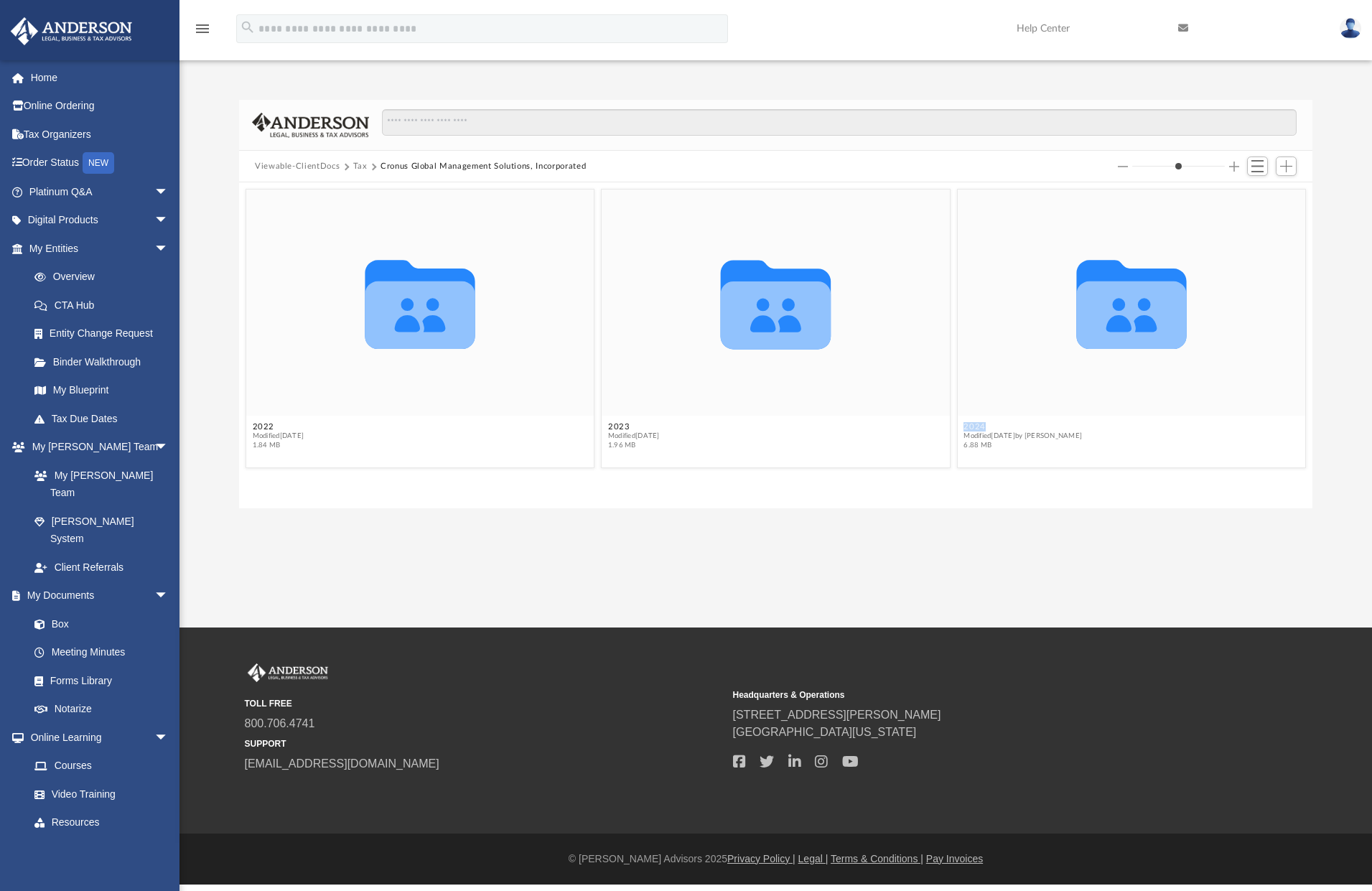
drag, startPoint x: 1158, startPoint y: 164, endPoint x: 1169, endPoint y: 164, distance: 11.0
type input "*"
click at [1093, 164] on input "Column size" at bounding box center [1178, 166] width 93 height 10
click at [417, 166] on button "Cronus Global Management Solutions, Incorporated" at bounding box center [483, 166] width 206 height 13
click at [360, 165] on button "Tax" at bounding box center [360, 166] width 14 height 13
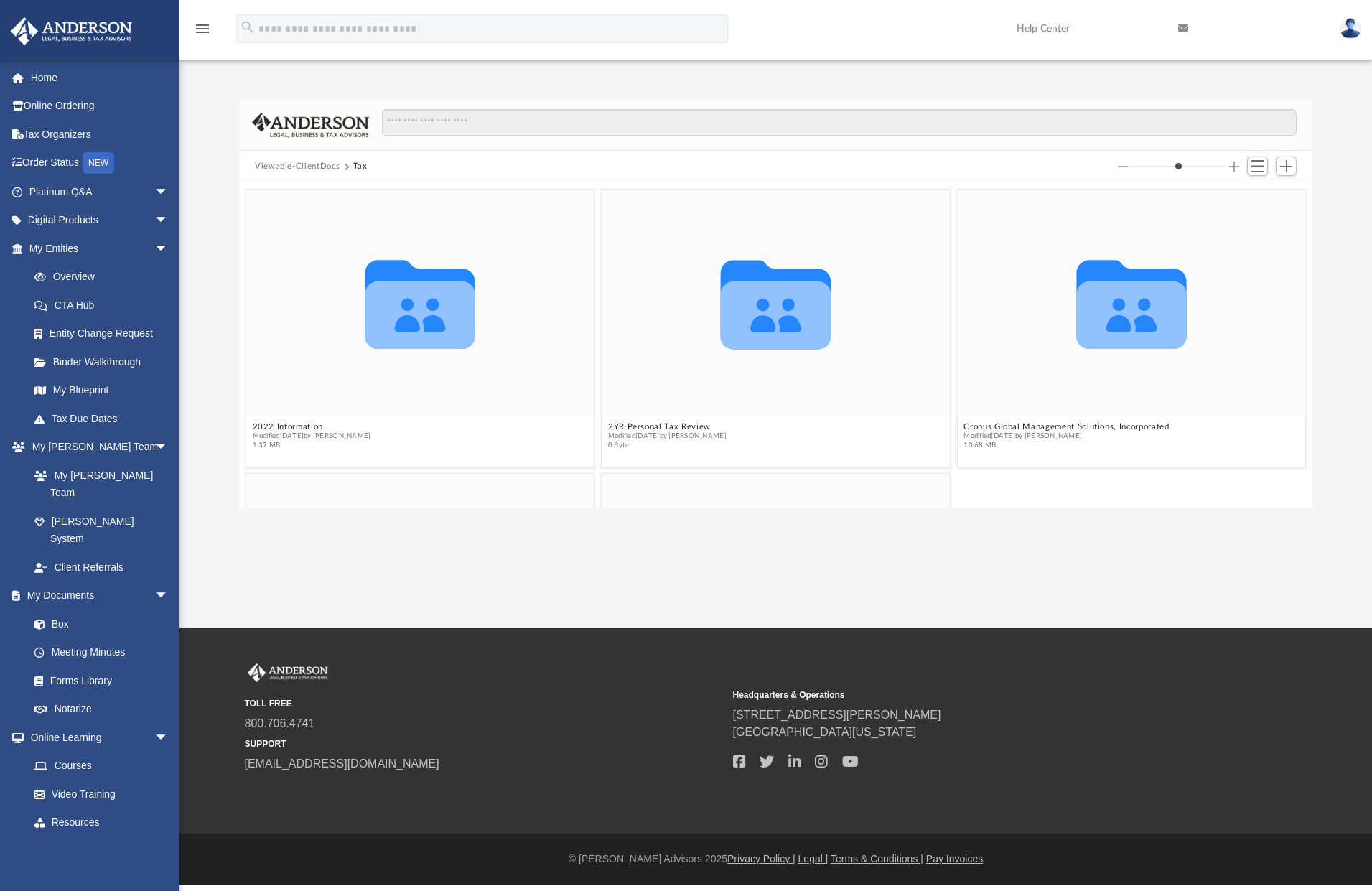
click at [320, 165] on button "Viewable-ClientDocs" at bounding box center [297, 166] width 85 height 13
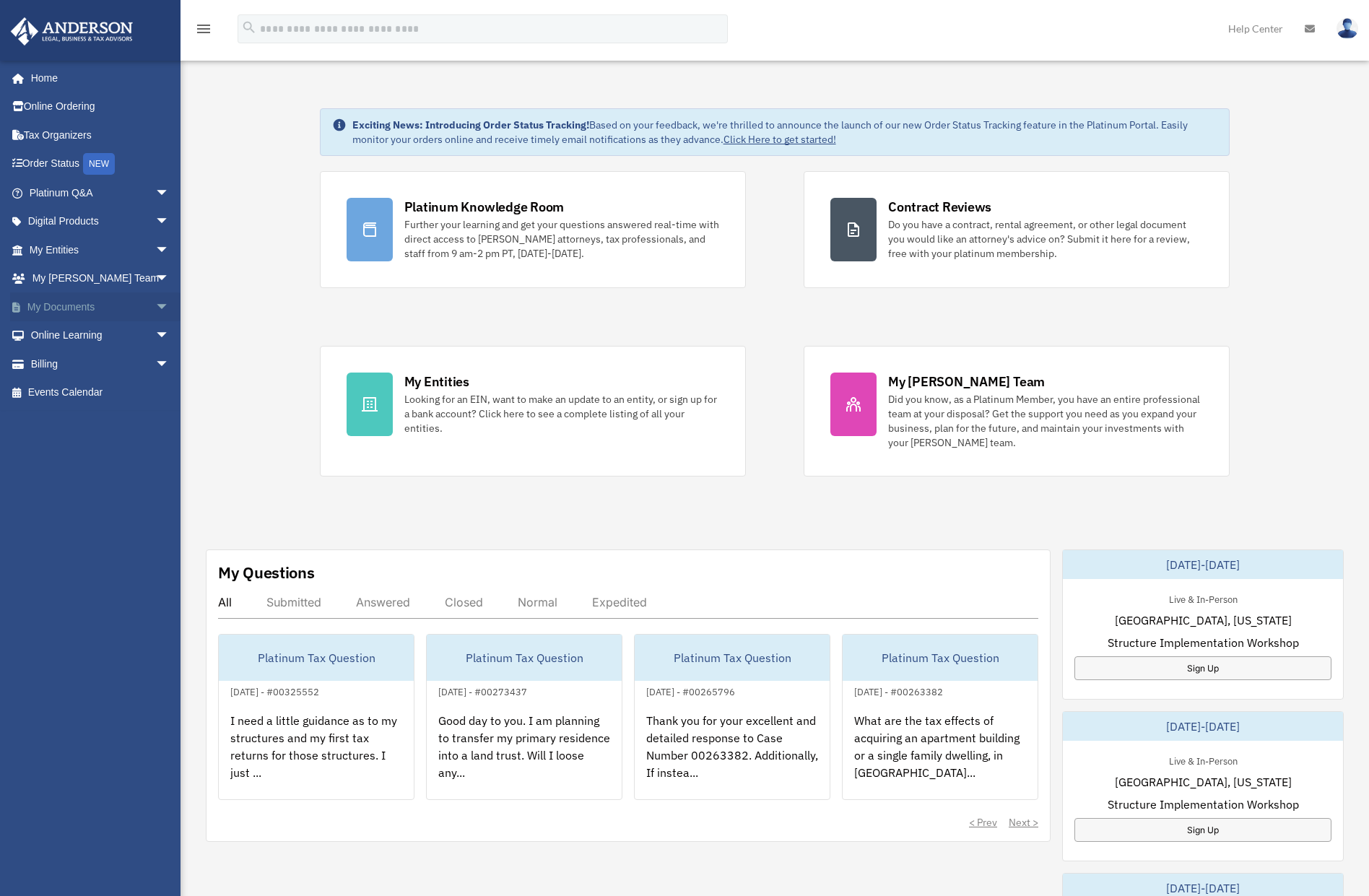
click at [57, 311] on link "My Documents arrow_drop_down" at bounding box center [100, 307] width 182 height 29
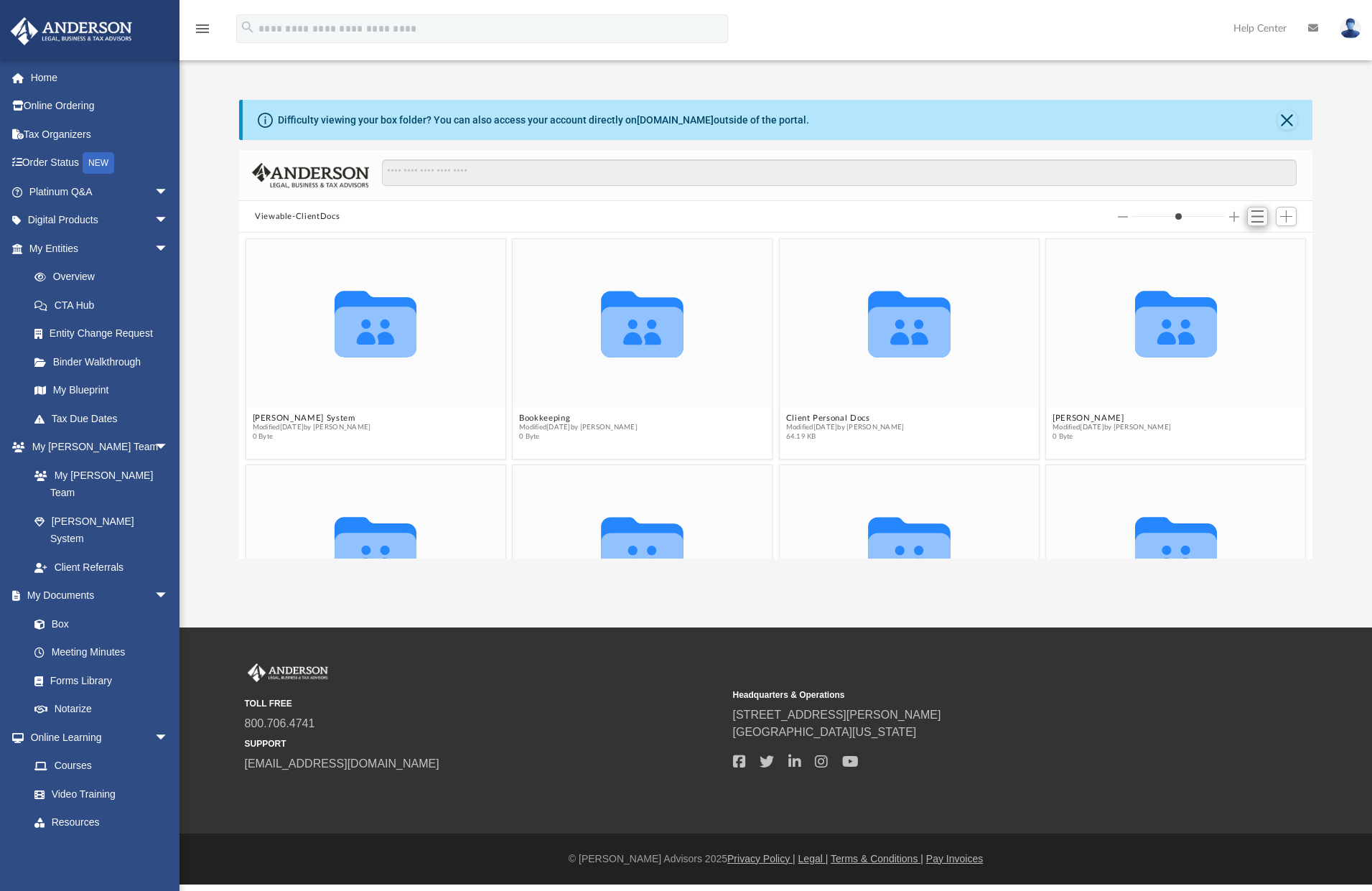
scroll to position [316, 1062]
click at [1260, 217] on span "Switch to List View" at bounding box center [1257, 216] width 13 height 13
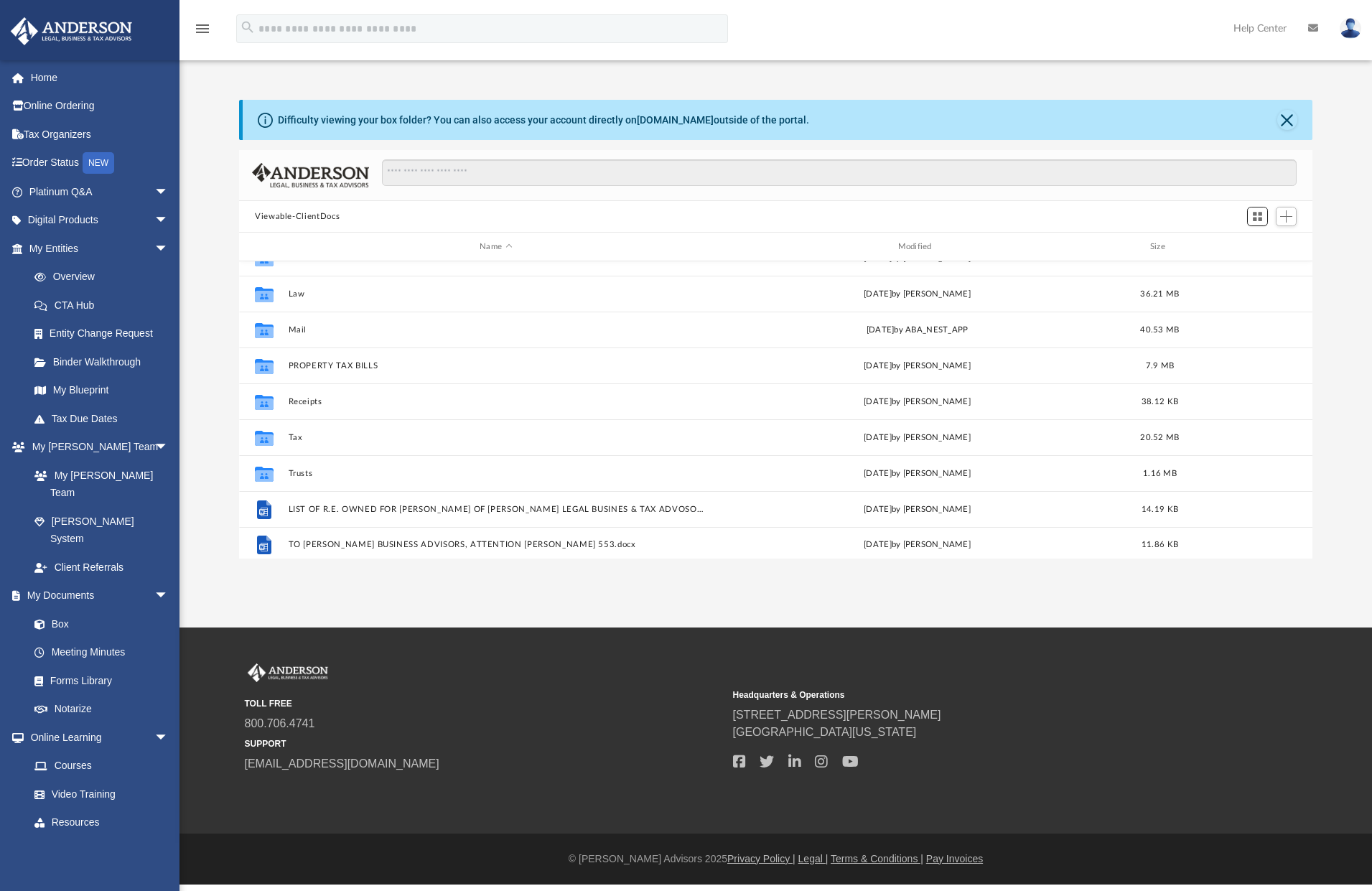
scroll to position [169, 0]
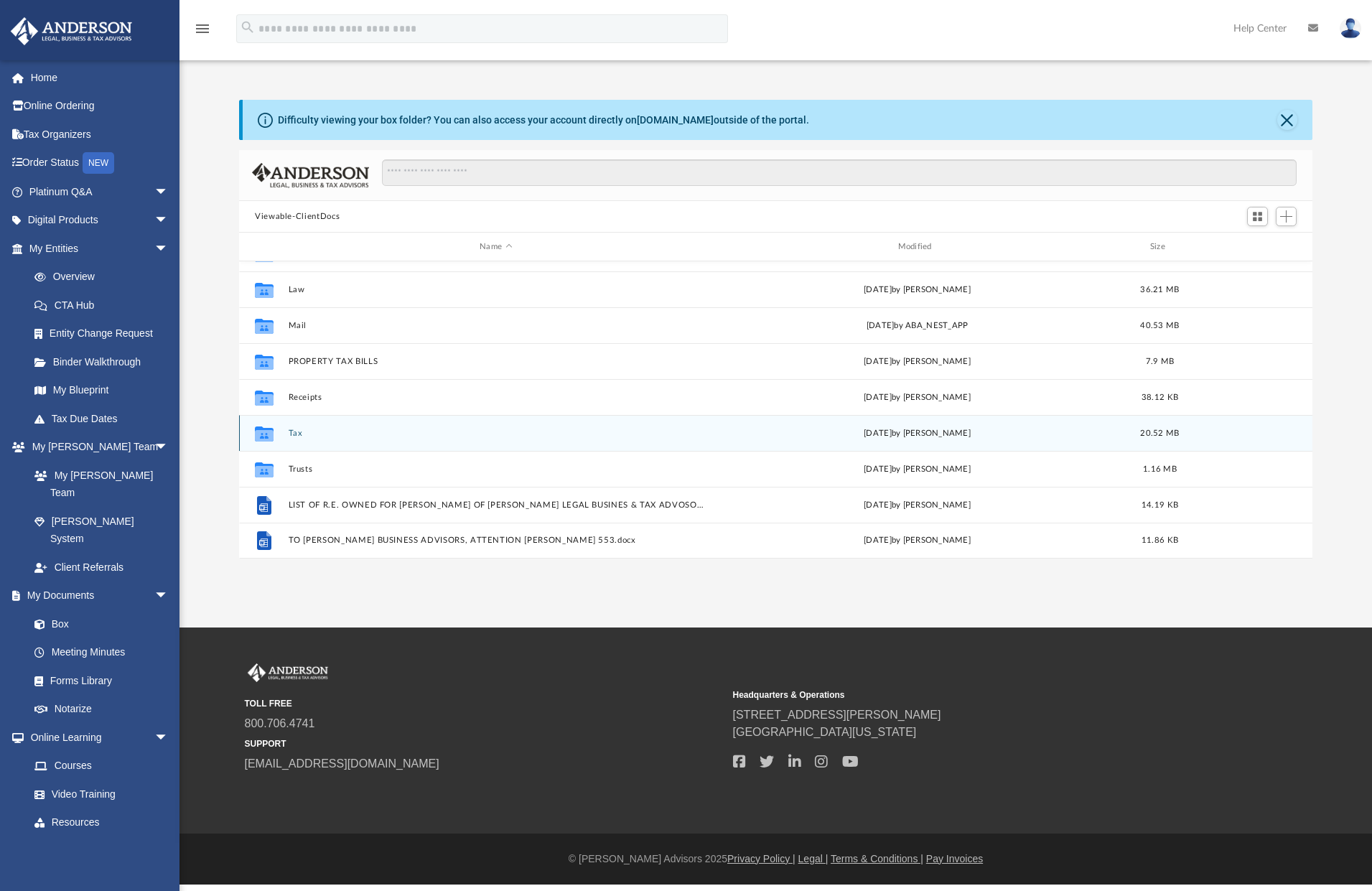
click at [290, 435] on button "Tax" at bounding box center [496, 433] width 415 height 10
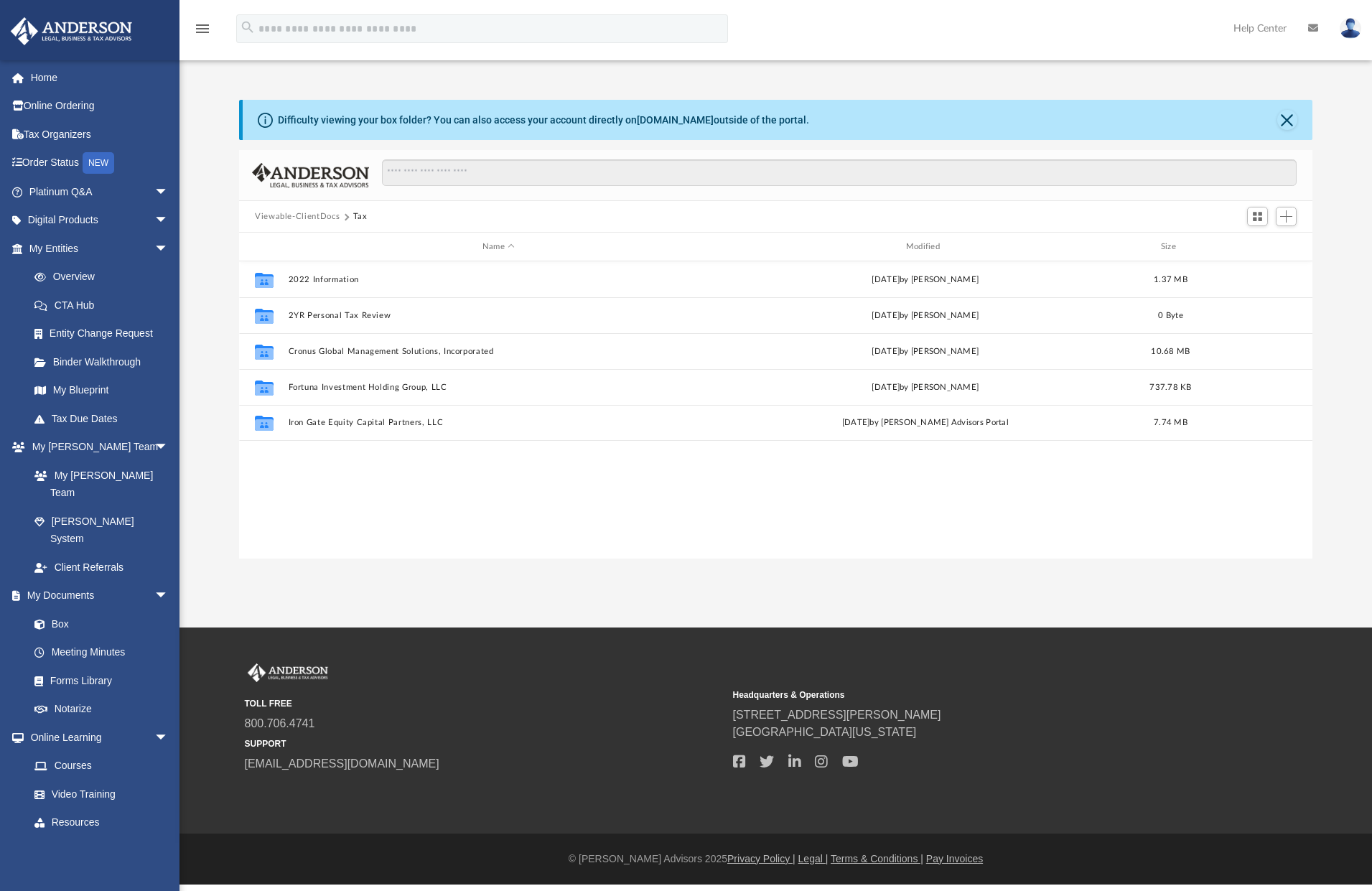
scroll to position [0, 0]
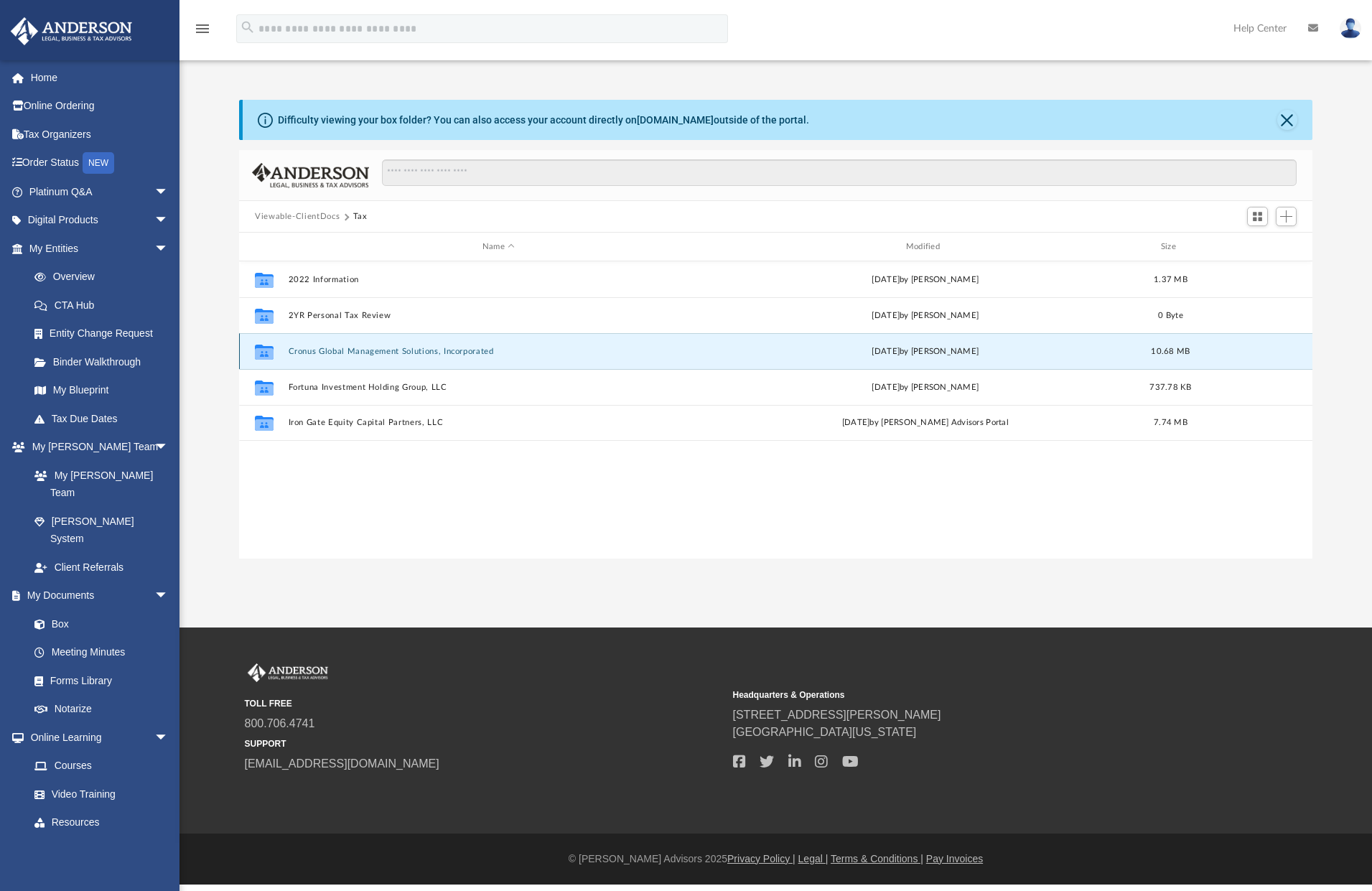
click at [321, 353] on button "Cronus Global Management Solutions, Incorporated" at bounding box center [499, 351] width 421 height 10
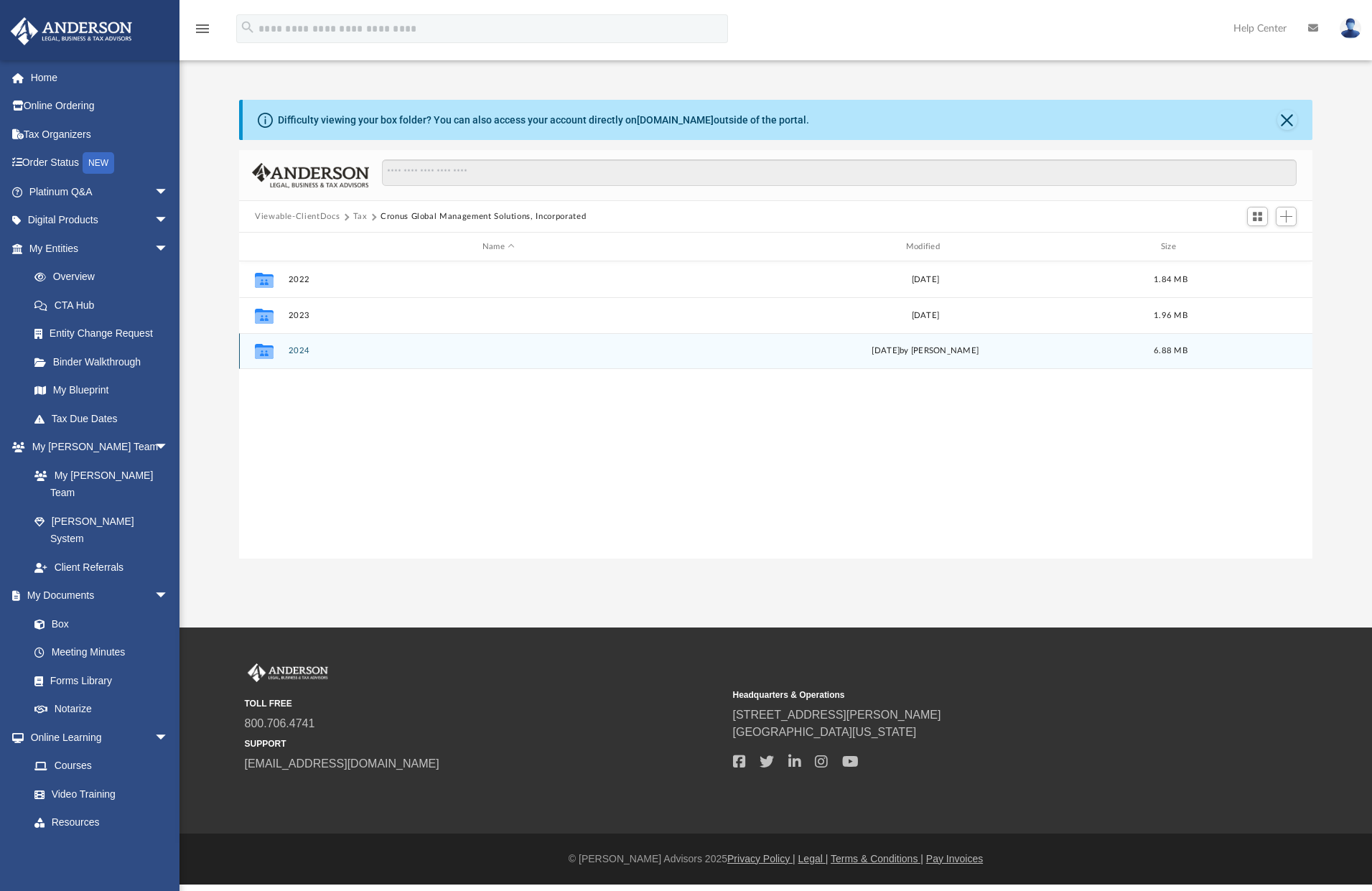
click at [306, 348] on button "2024" at bounding box center [499, 350] width 421 height 10
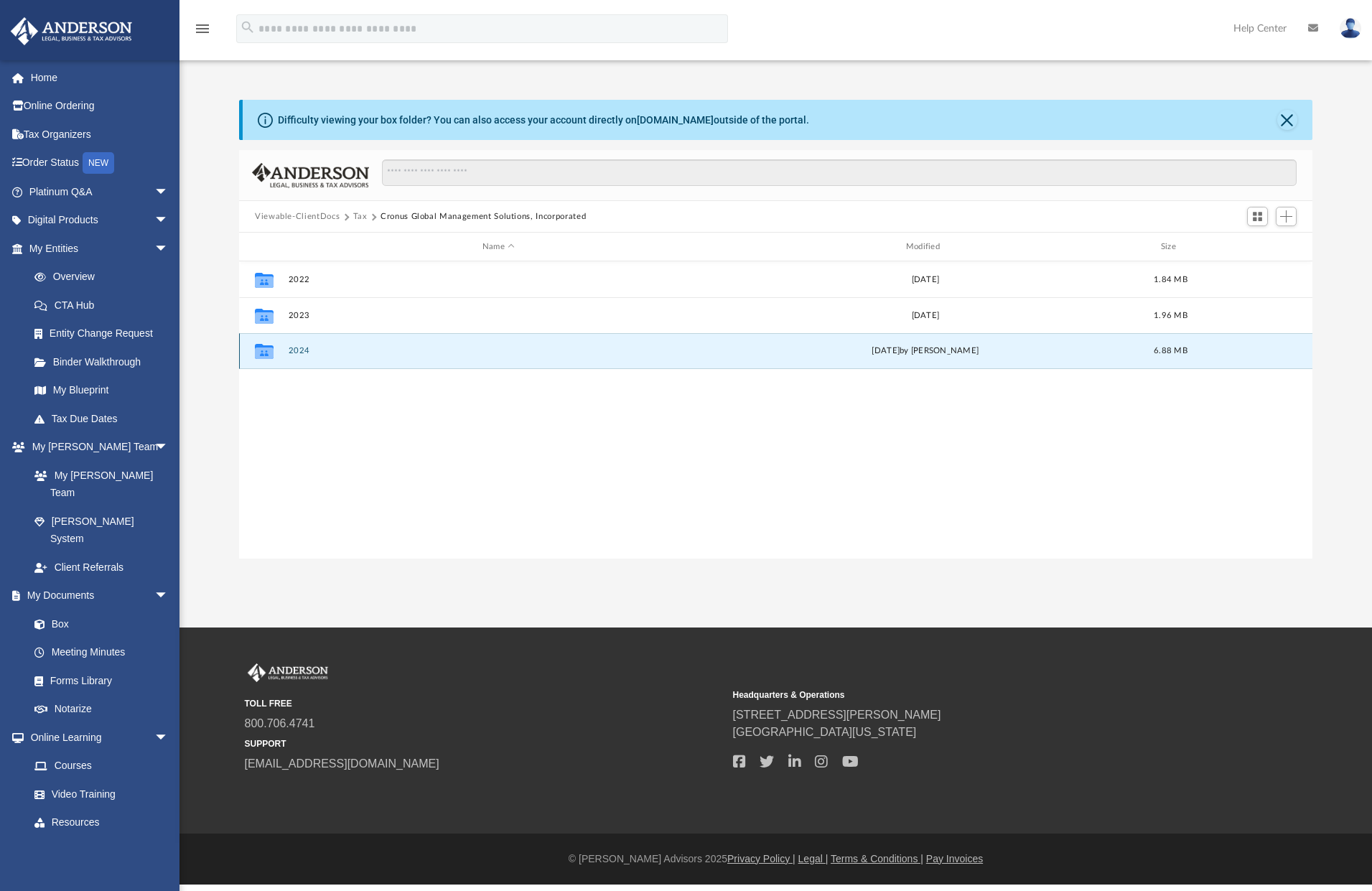
click at [306, 348] on button "2024" at bounding box center [499, 350] width 421 height 10
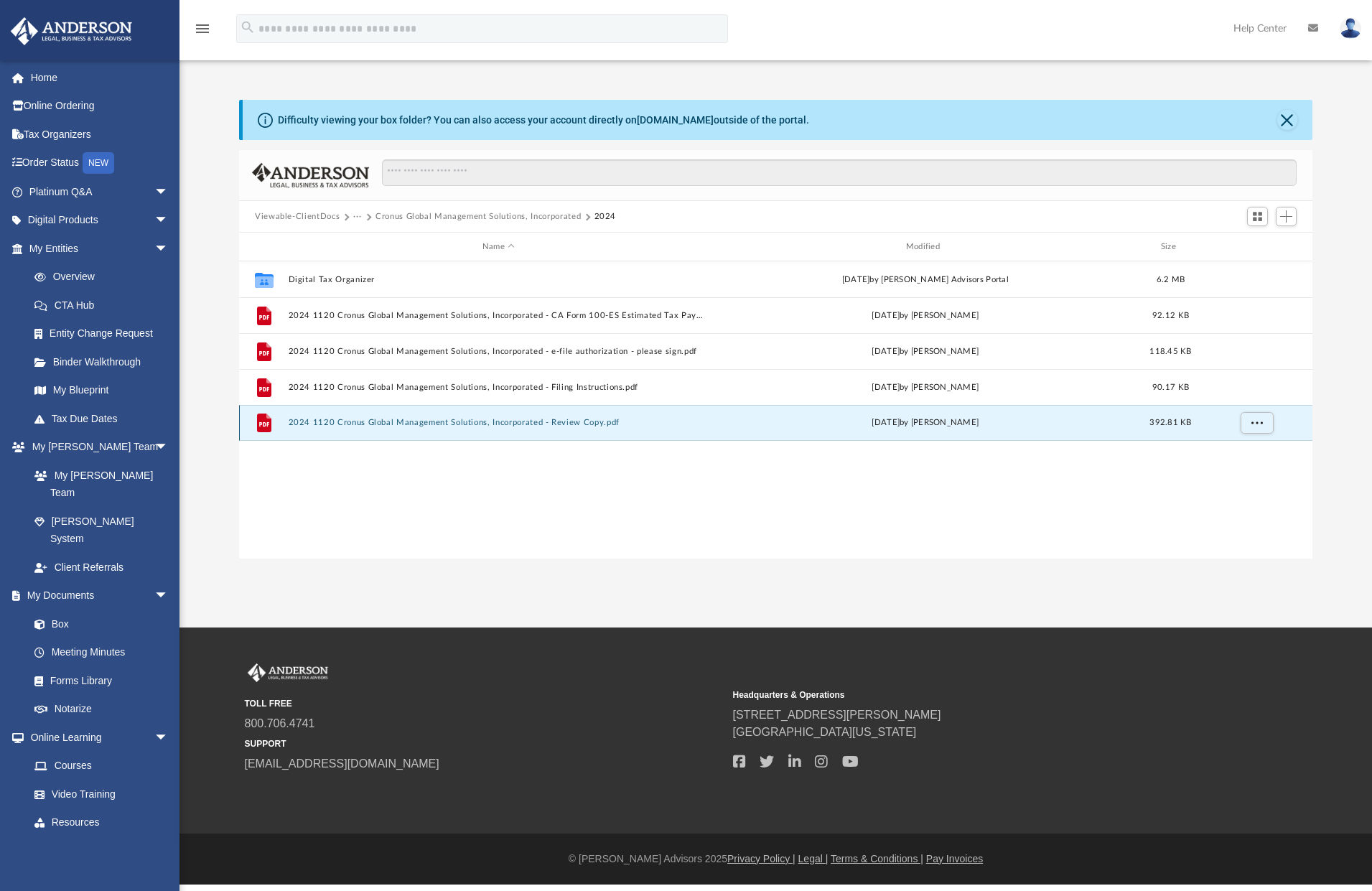
click at [322, 424] on button "2024 1120 Cronus Global Management Solutions, Incorporated - Review Copy.pdf" at bounding box center [499, 423] width 421 height 10
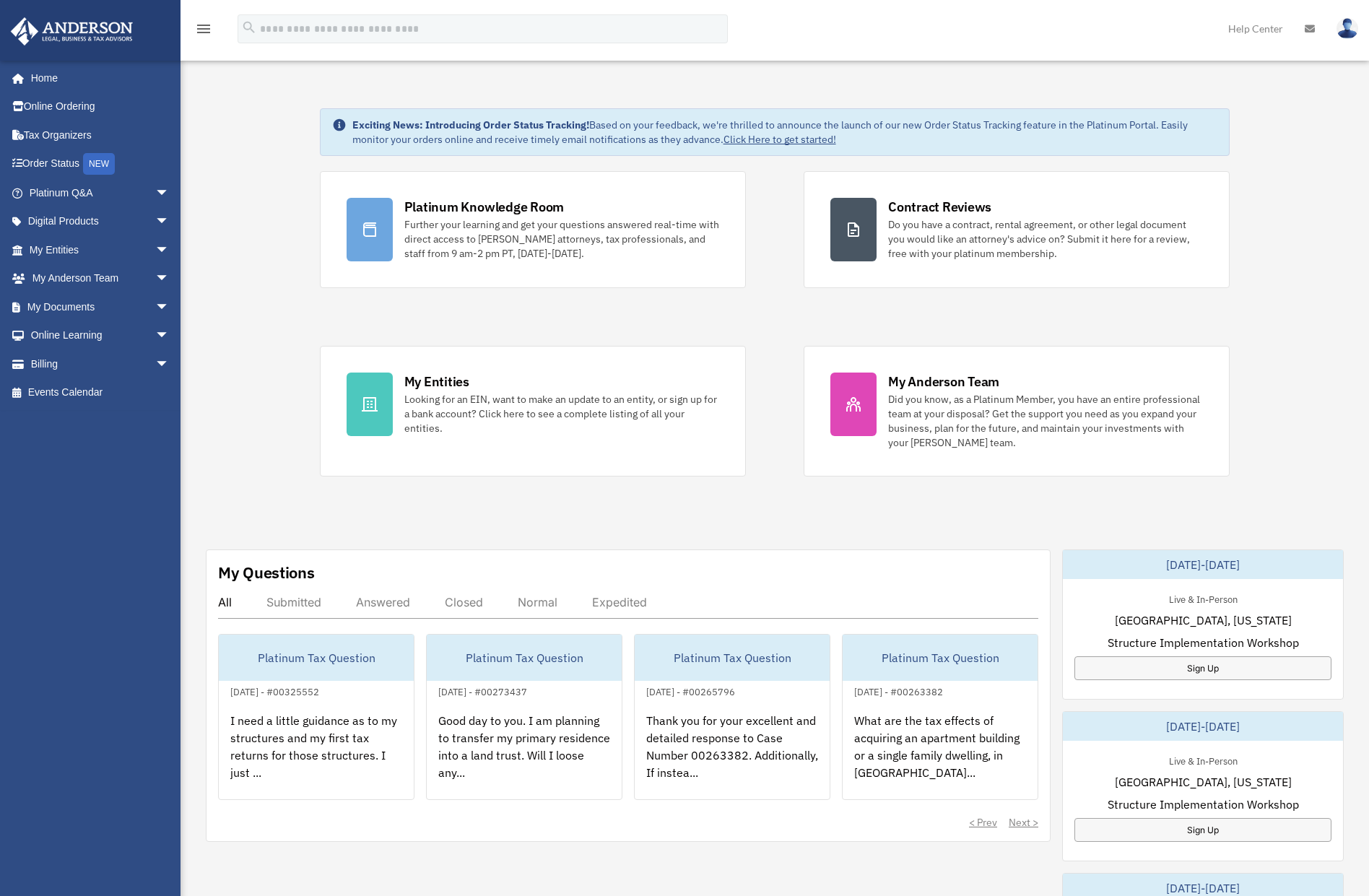
click at [1348, 31] on img at bounding box center [1347, 29] width 21 height 21
click at [1090, 123] on link "Logout" at bounding box center [1130, 125] width 145 height 29
